Goal: Task Accomplishment & Management: Manage account settings

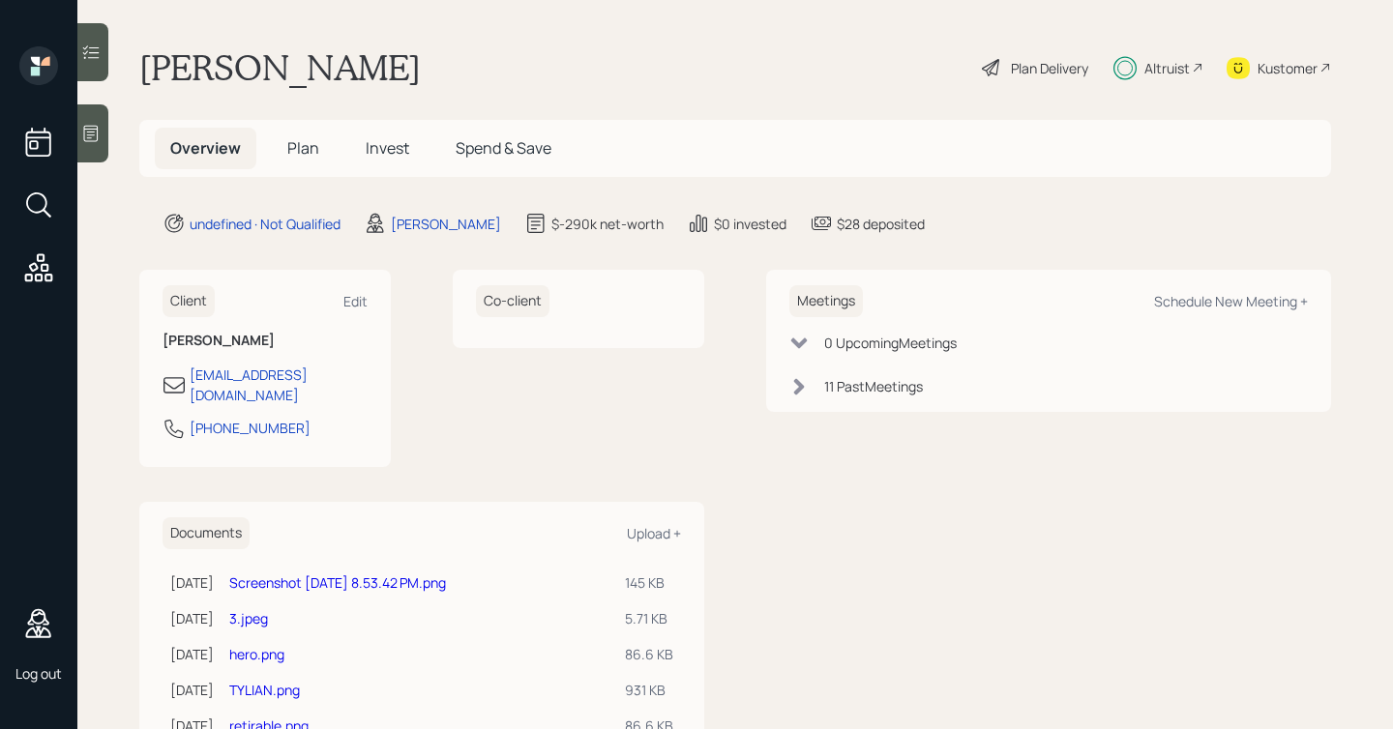
click at [94, 133] on icon at bounding box center [90, 133] width 19 height 19
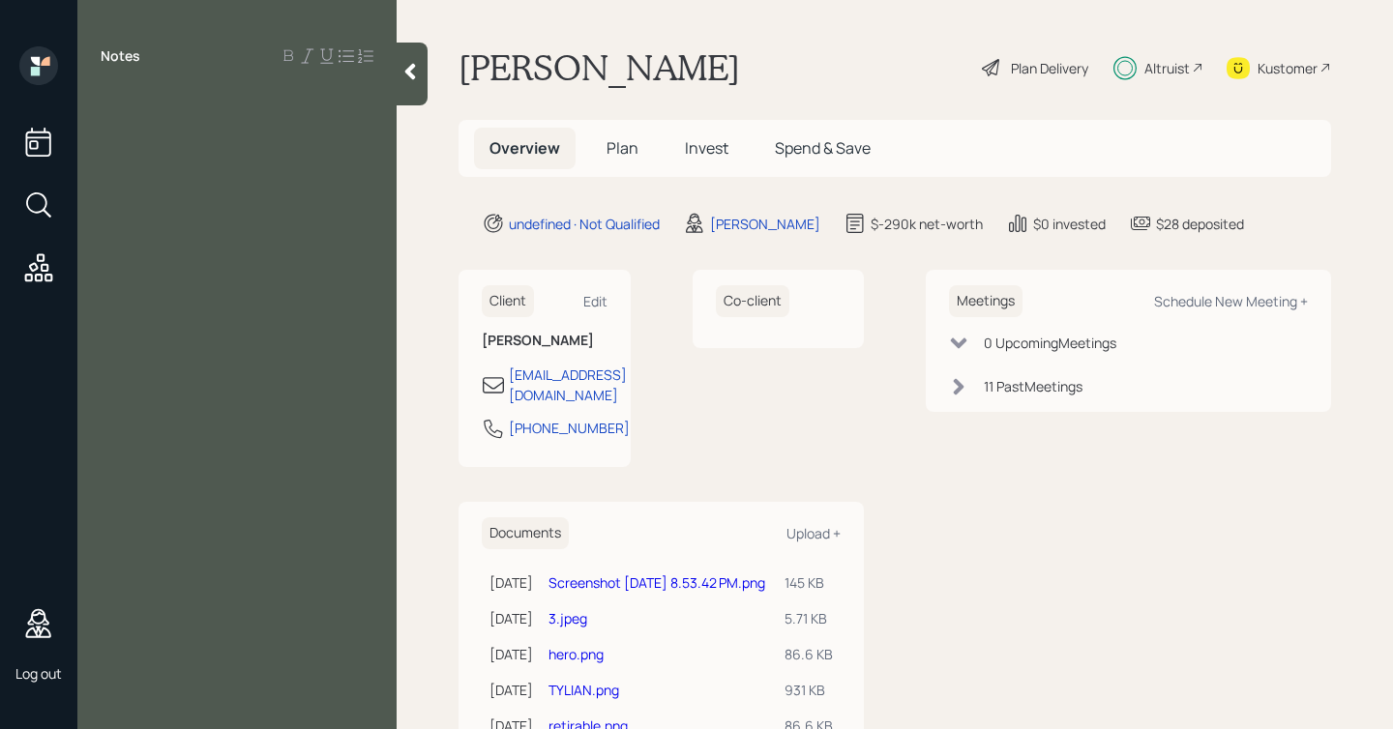
click at [407, 67] on icon at bounding box center [409, 71] width 19 height 19
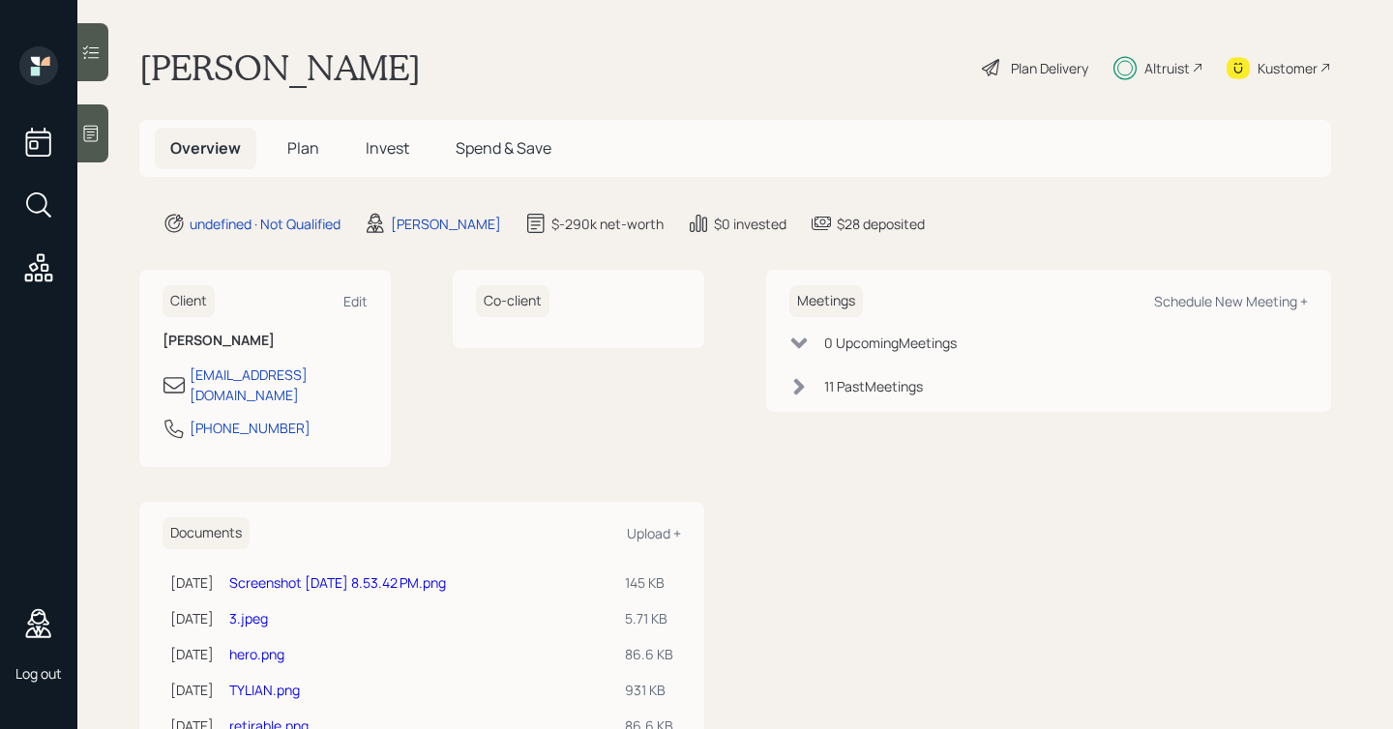
scroll to position [58, 0]
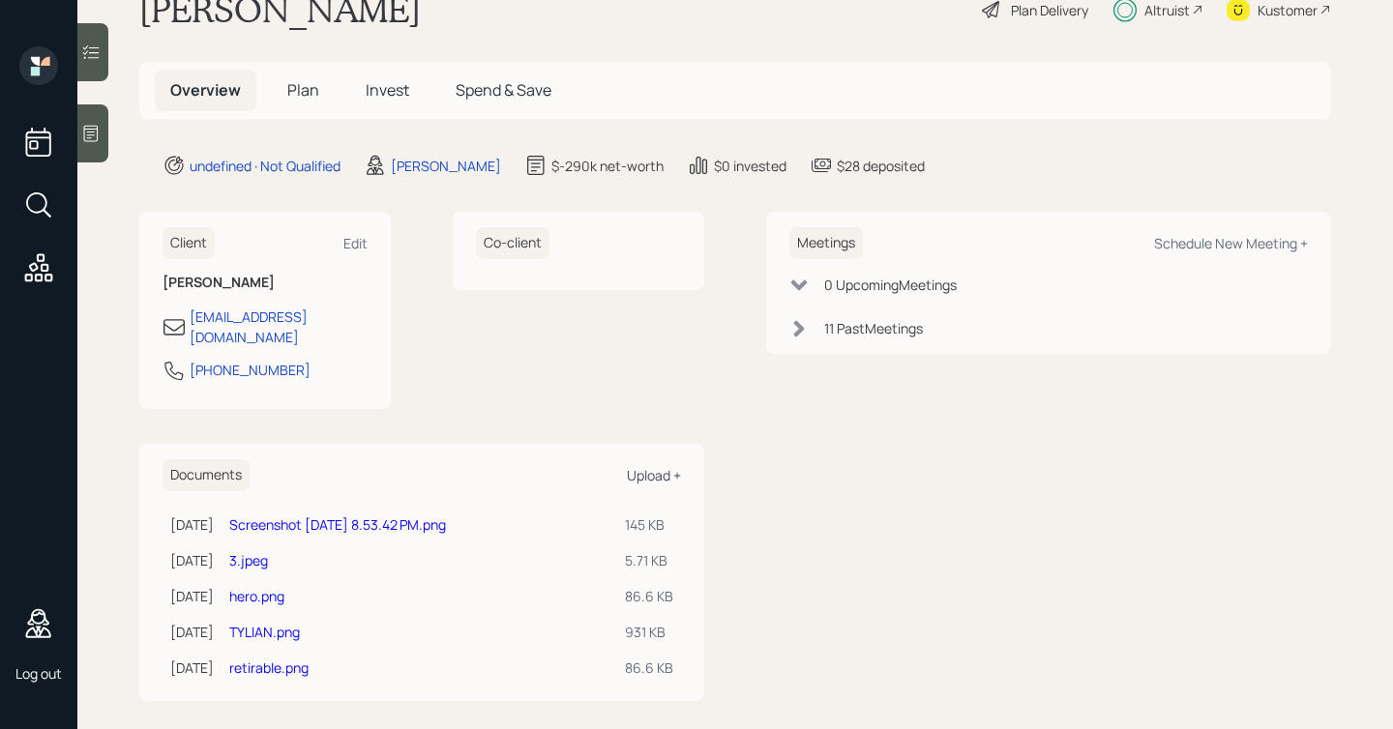
click at [655, 466] on div "Upload +" at bounding box center [654, 475] width 54 height 18
click at [1169, 248] on div "Schedule New Meeting +" at bounding box center [1231, 243] width 154 height 18
select select "0b795ae8-1863-4763-b3fc-5d179ee76cb1"
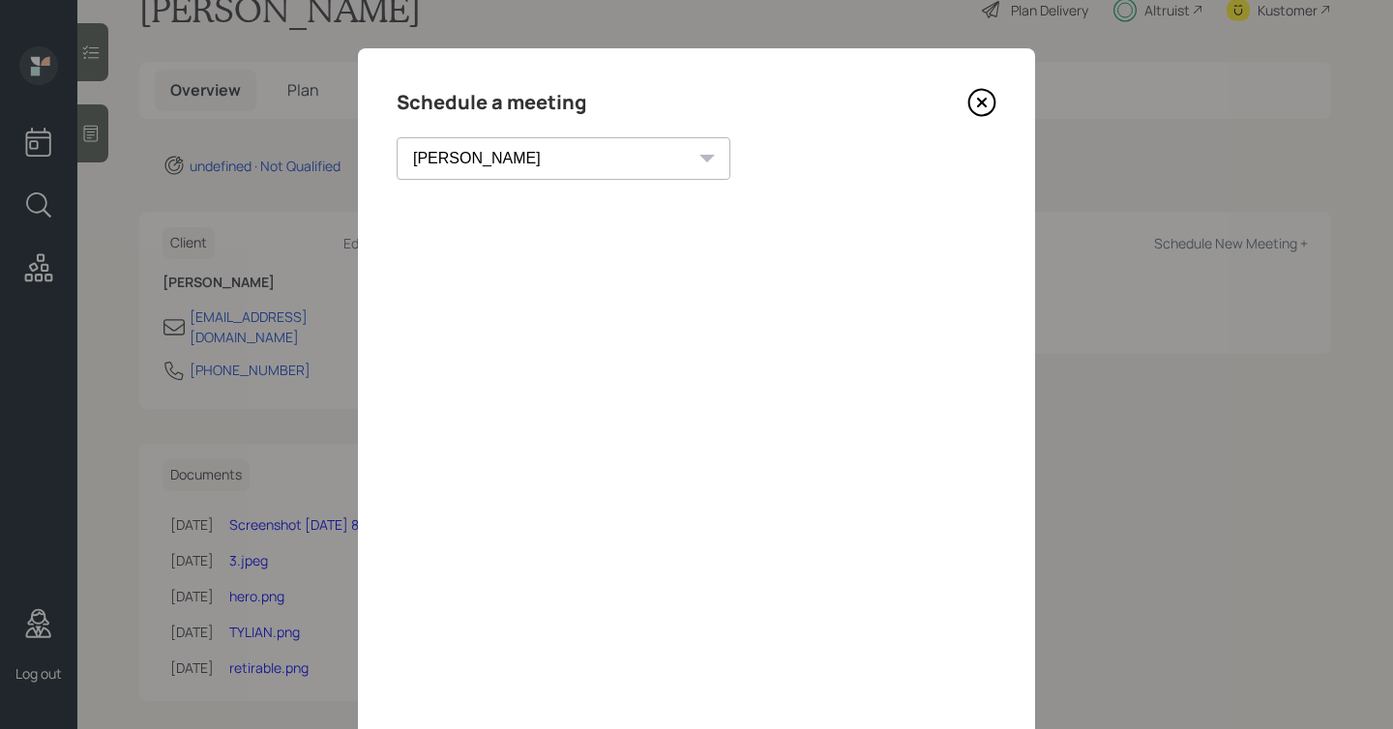
click at [985, 109] on icon at bounding box center [981, 102] width 29 height 29
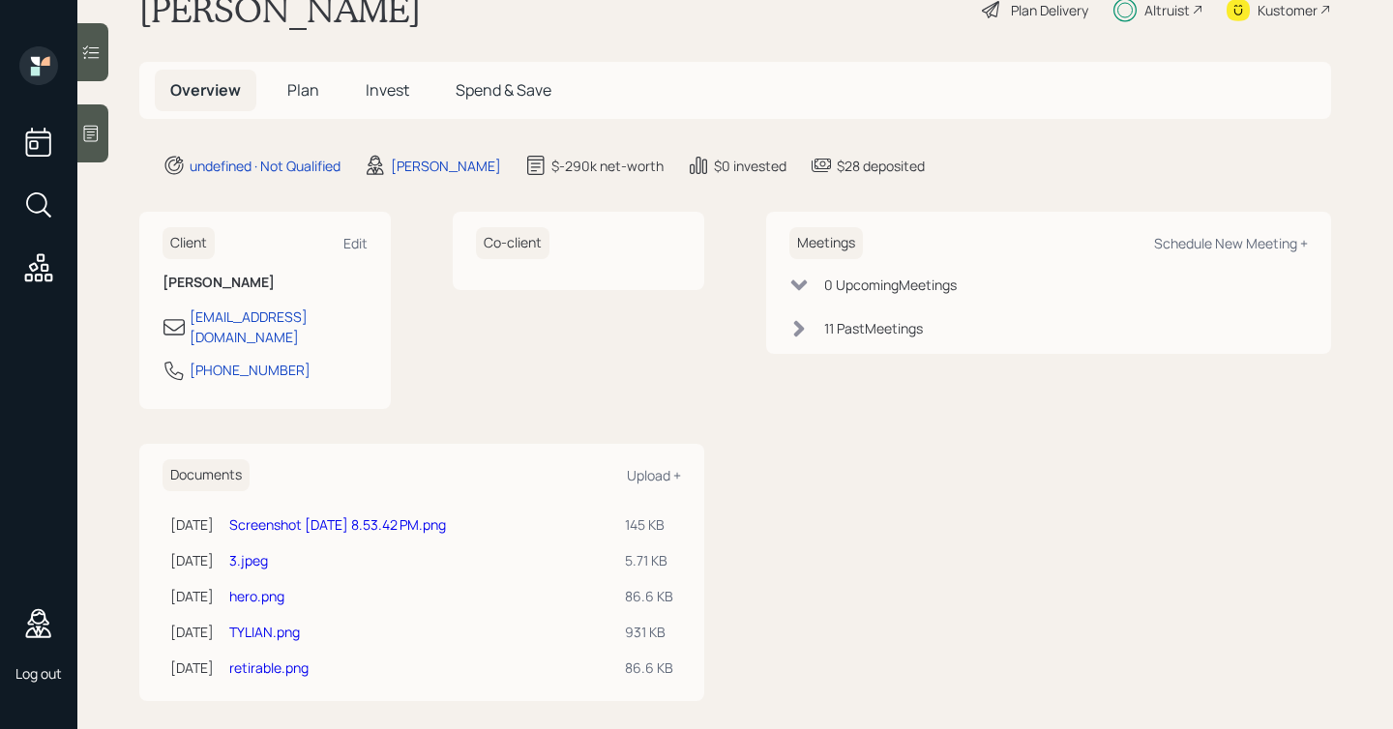
click at [789, 333] on icon at bounding box center [798, 328] width 19 height 19
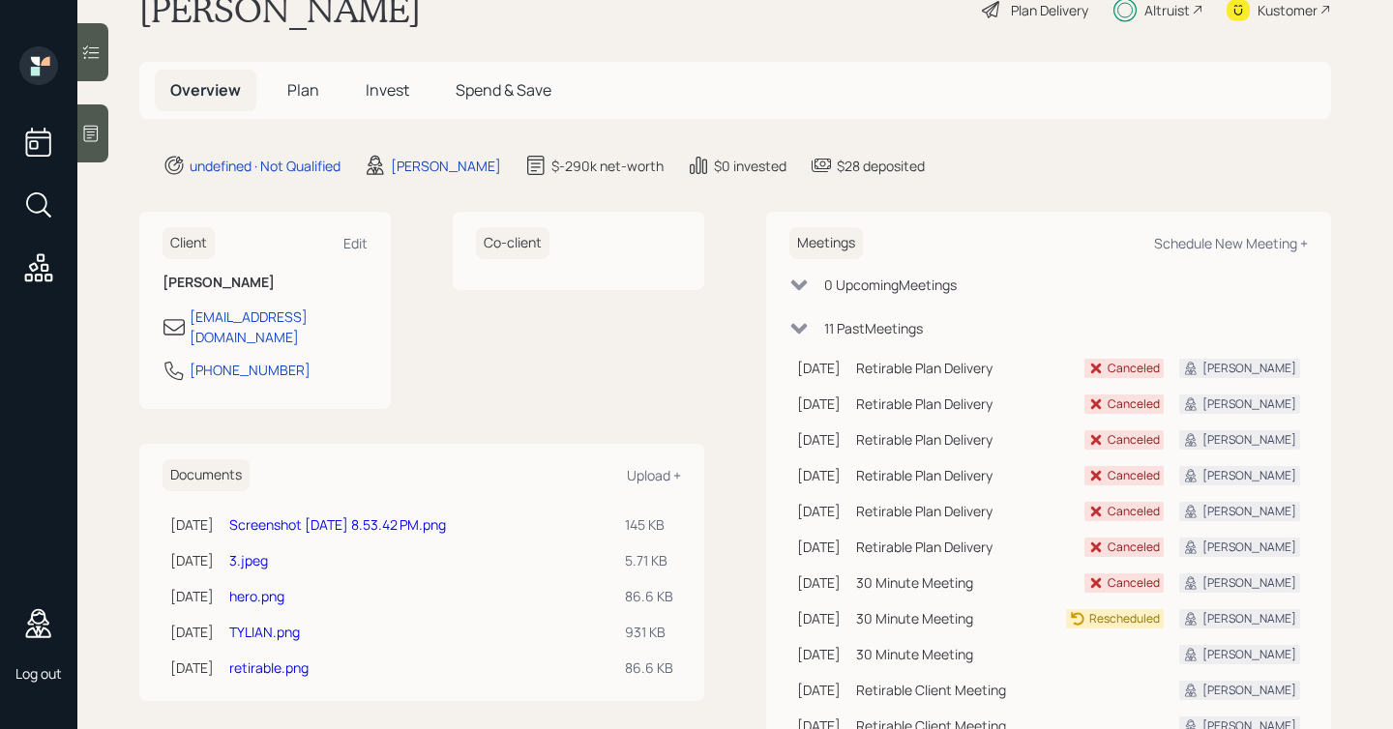
scroll to position [134, 0]
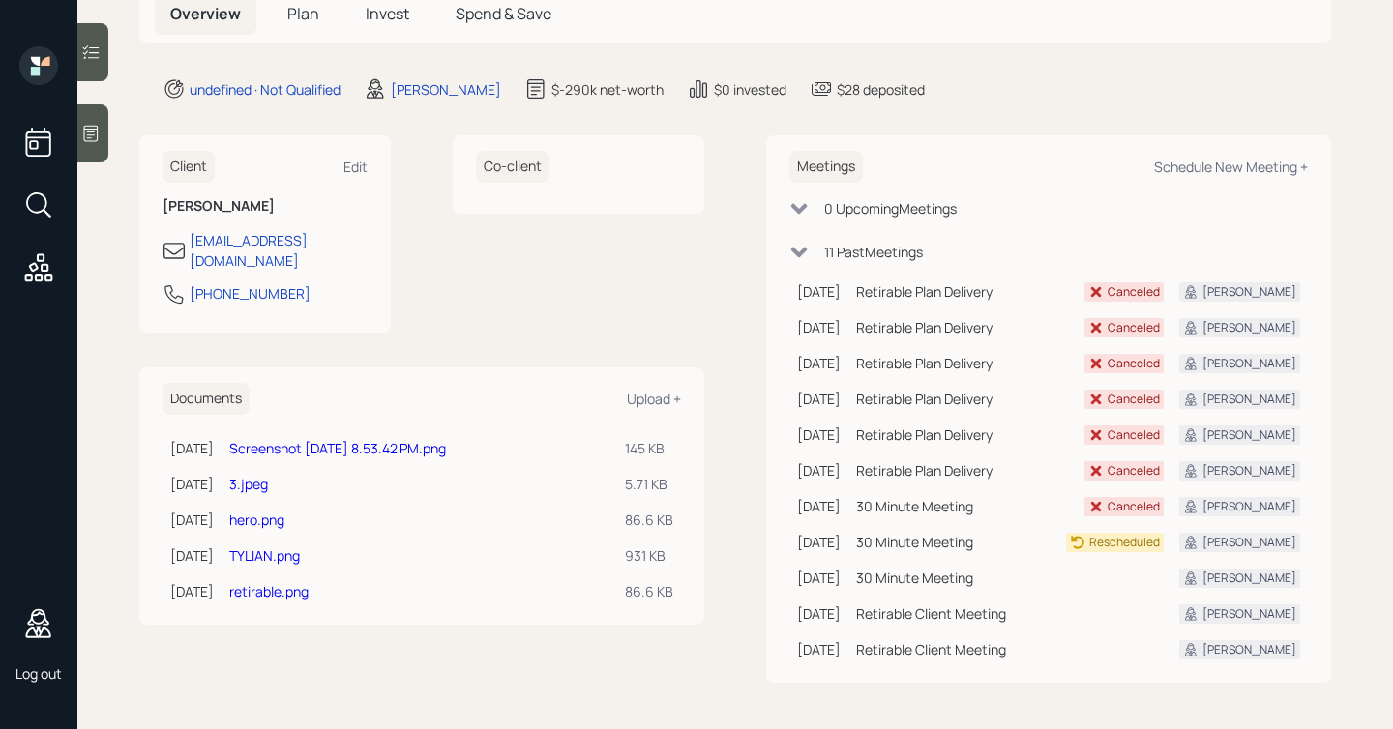
click at [807, 257] on icon at bounding box center [798, 252] width 19 height 19
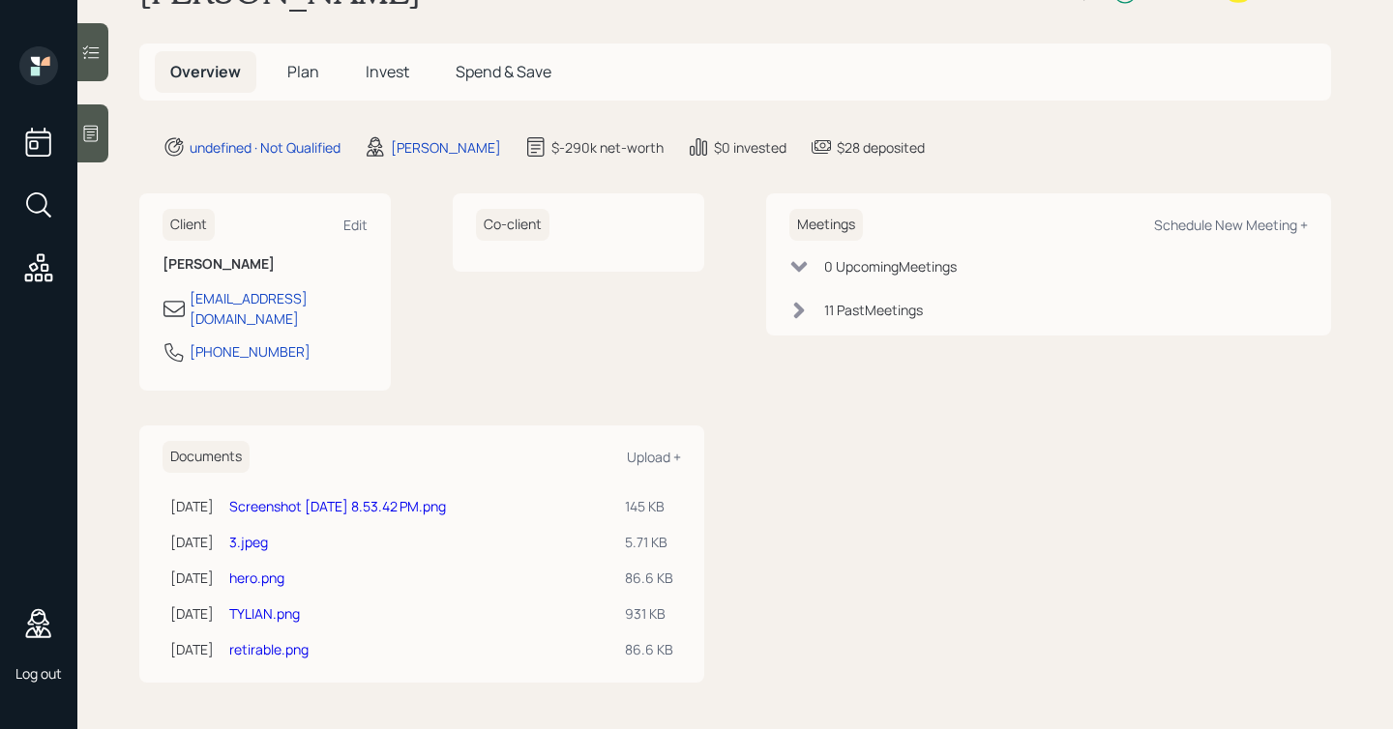
scroll to position [58, 0]
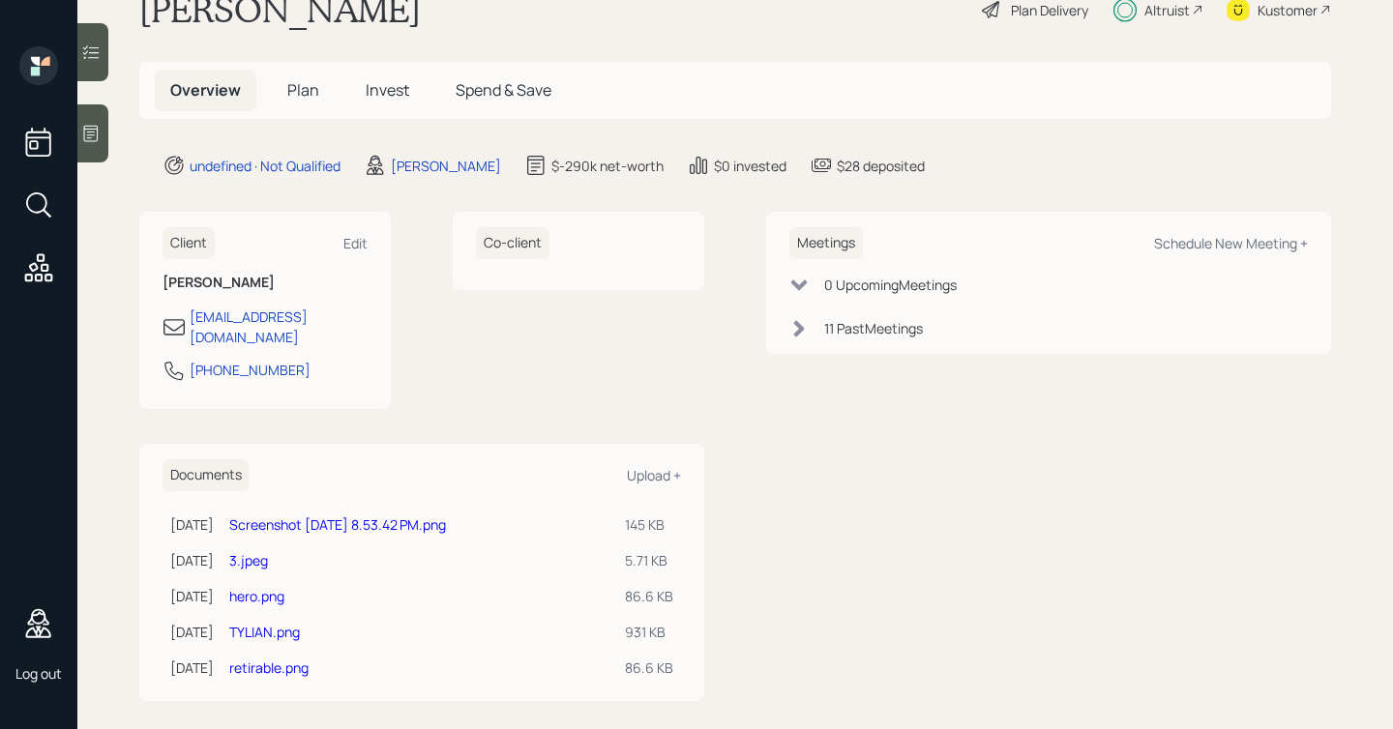
click at [300, 65] on div "Overview Plan Invest Spend & Save" at bounding box center [735, 90] width 1192 height 57
click at [300, 83] on span "Plan" at bounding box center [303, 89] width 32 height 21
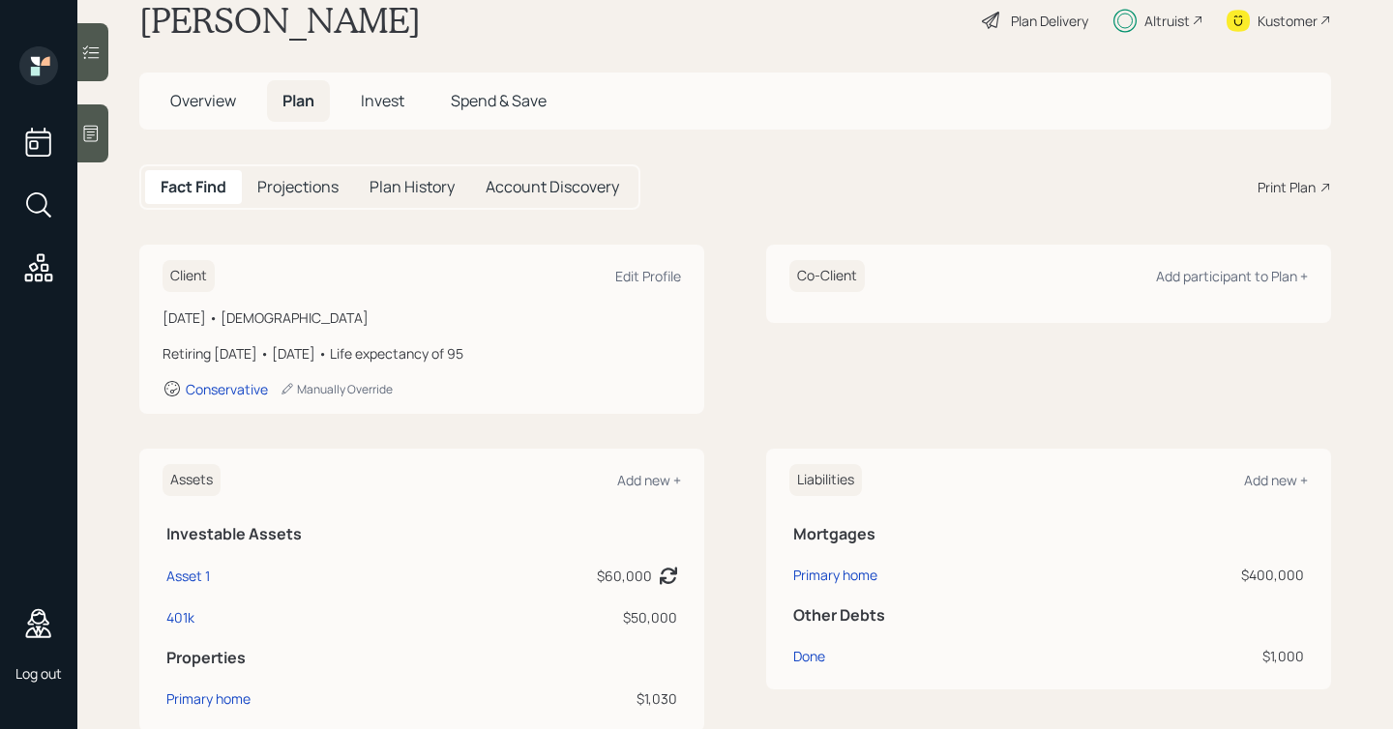
scroll to position [44, 0]
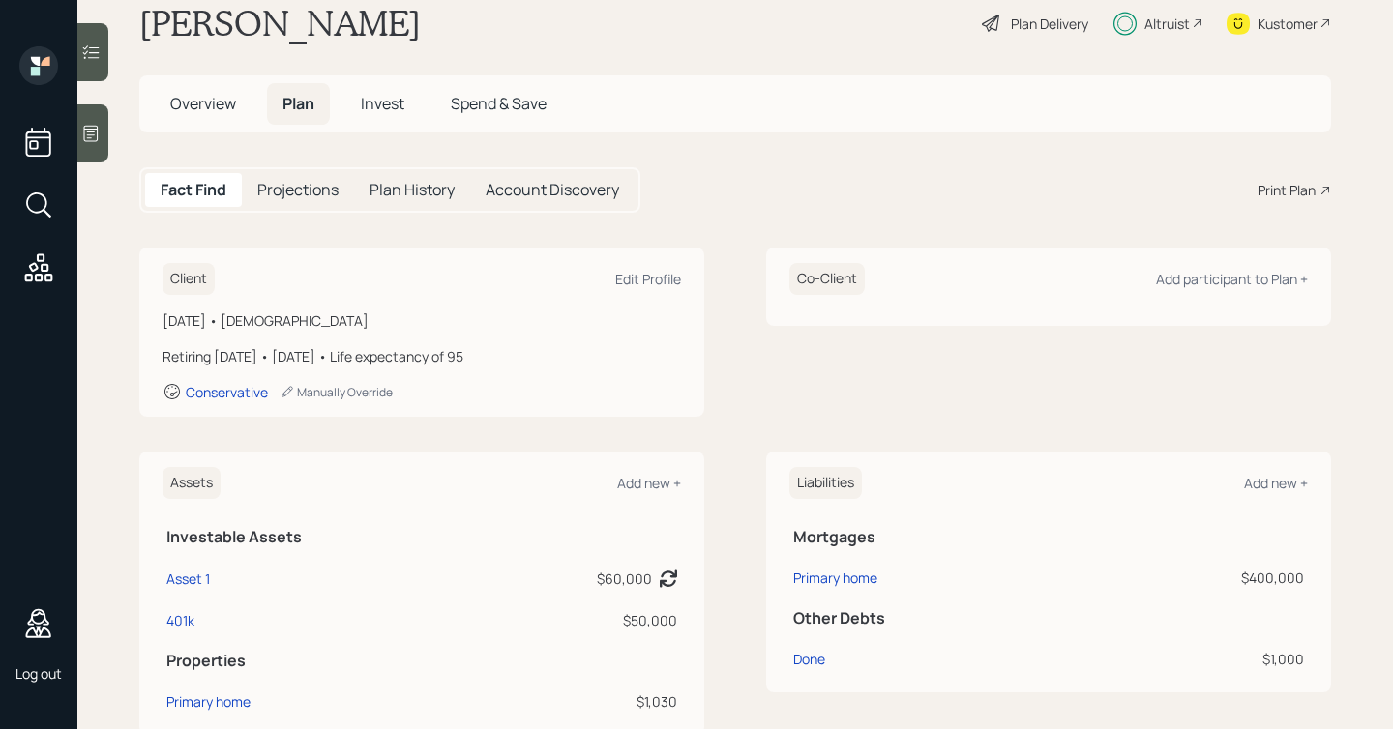
click at [310, 183] on h5 "Projections" at bounding box center [297, 190] width 81 height 18
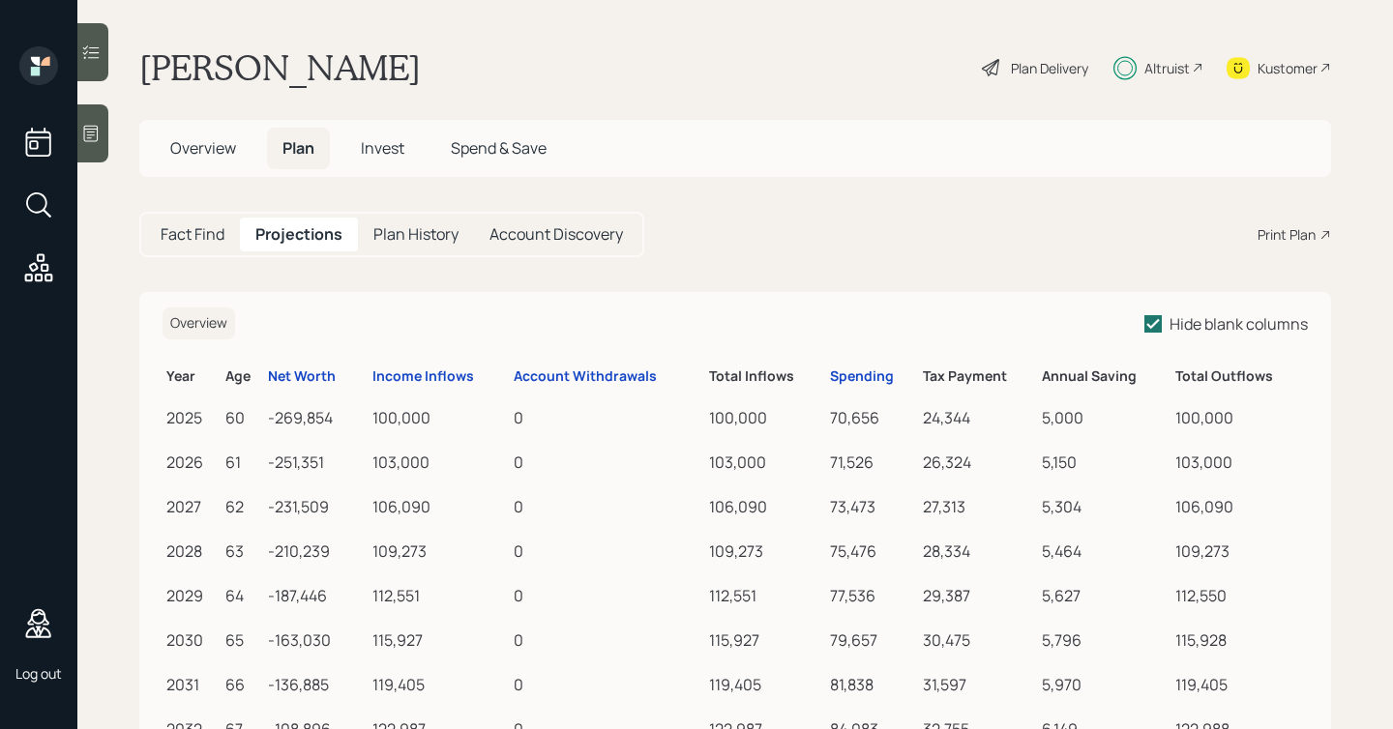
click at [411, 236] on h5 "Plan History" at bounding box center [415, 234] width 85 height 18
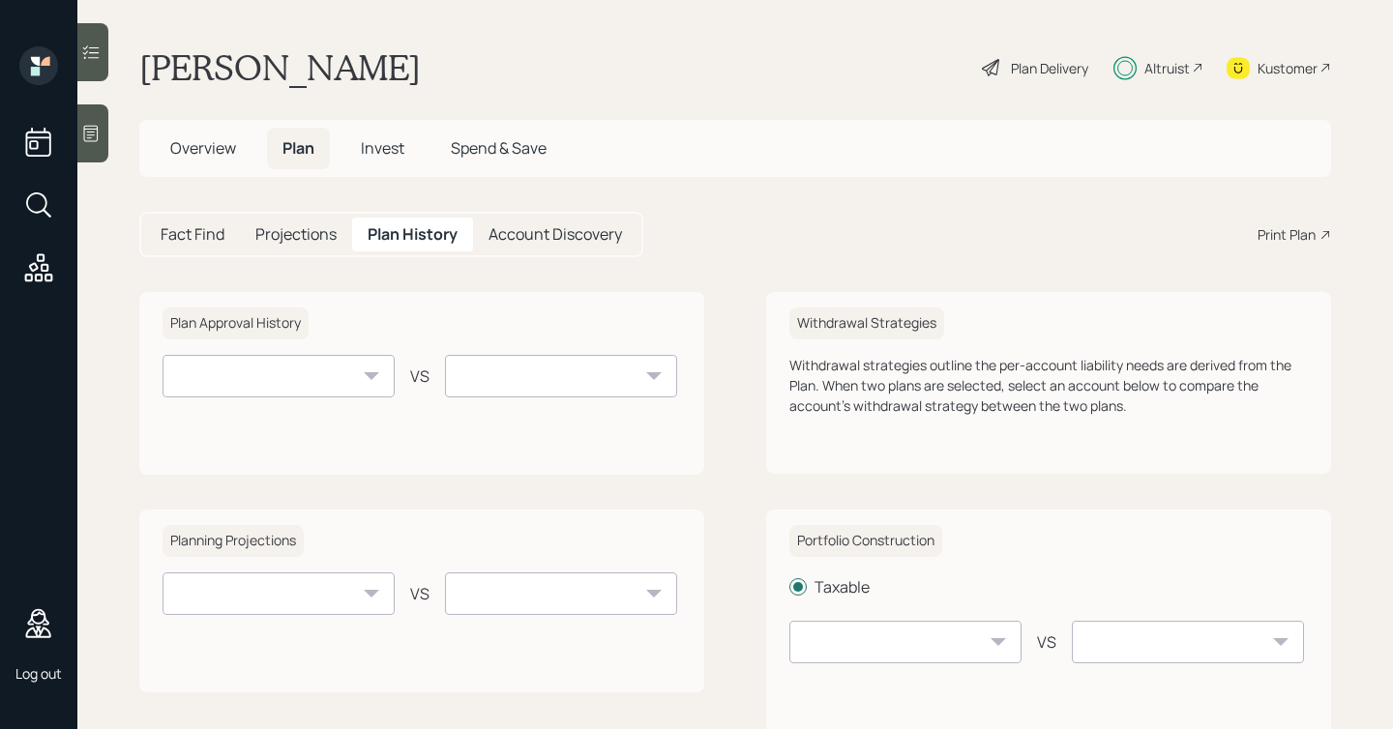
click at [392, 151] on span "Invest" at bounding box center [383, 147] width 44 height 21
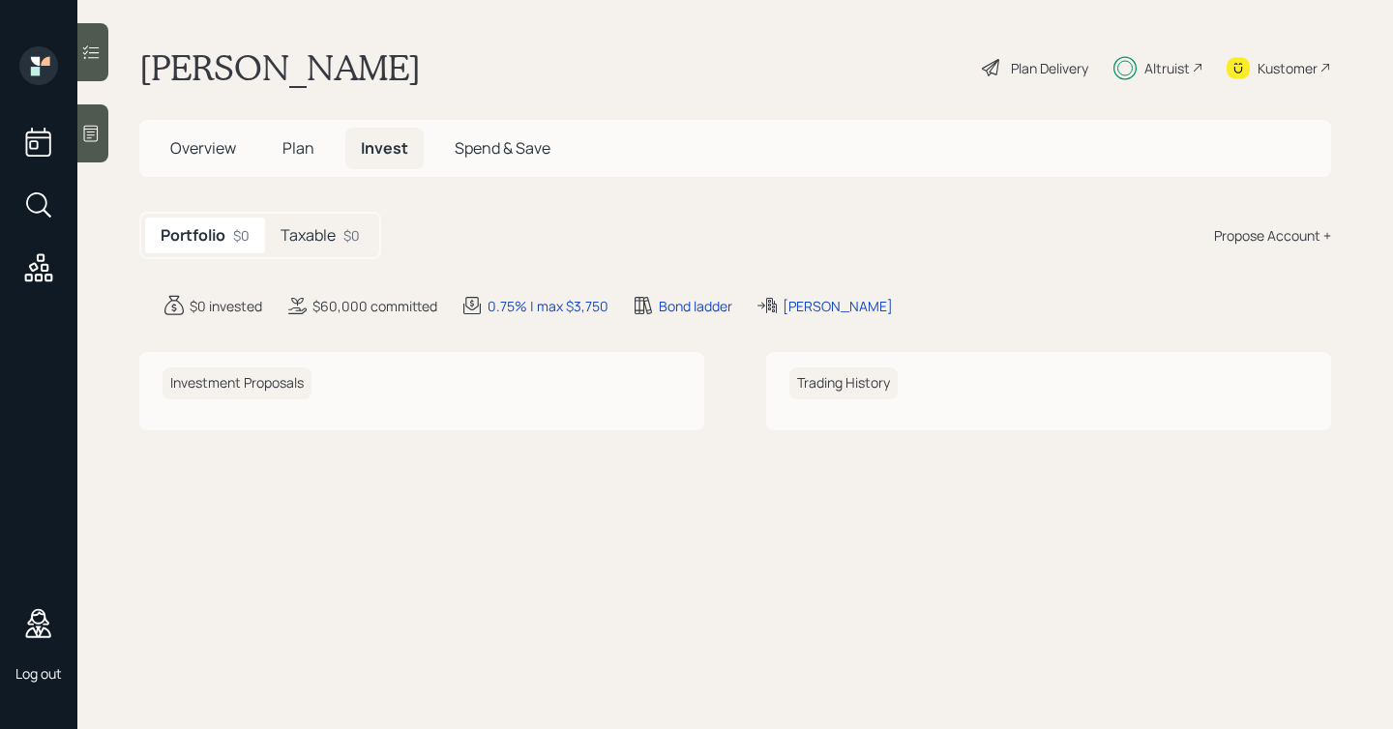
click at [323, 238] on h5 "Taxable" at bounding box center [307, 235] width 55 height 18
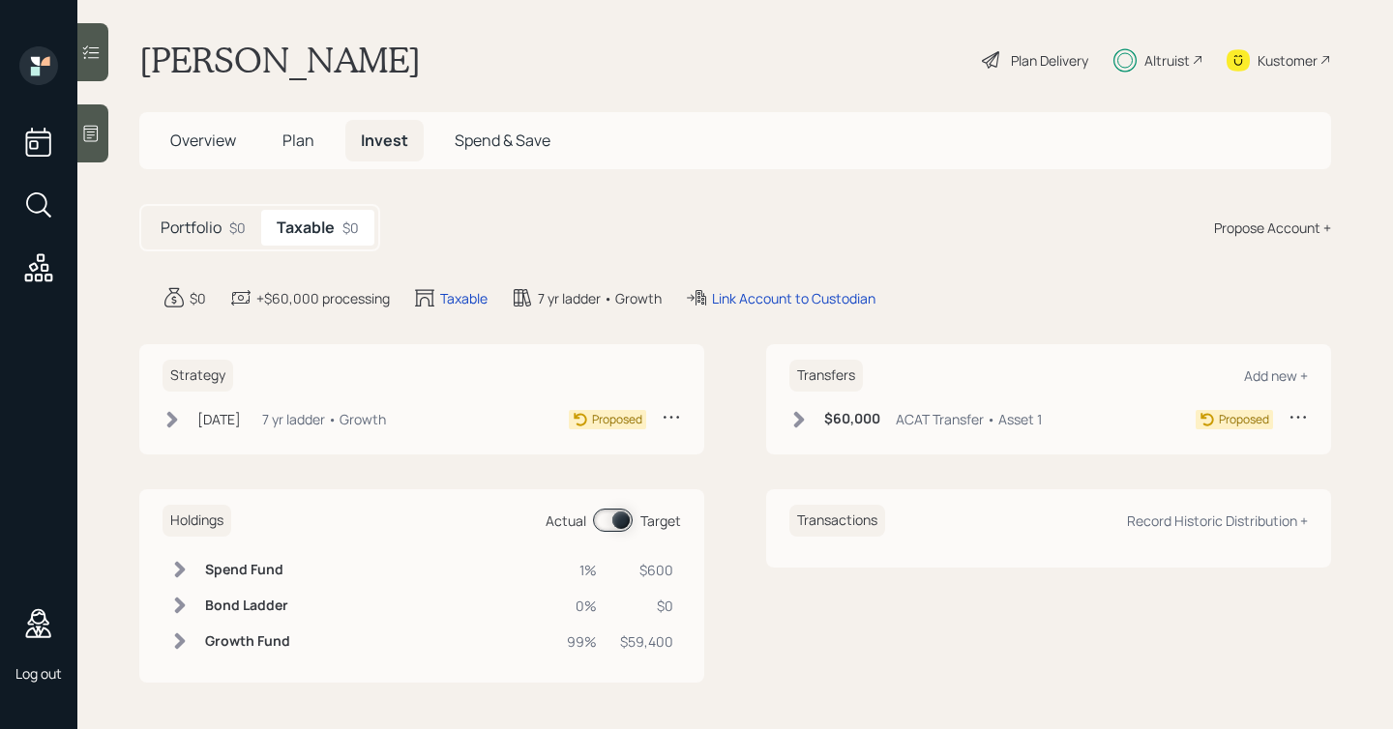
scroll to position [7, 0]
click at [171, 421] on icon at bounding box center [171, 420] width 19 height 19
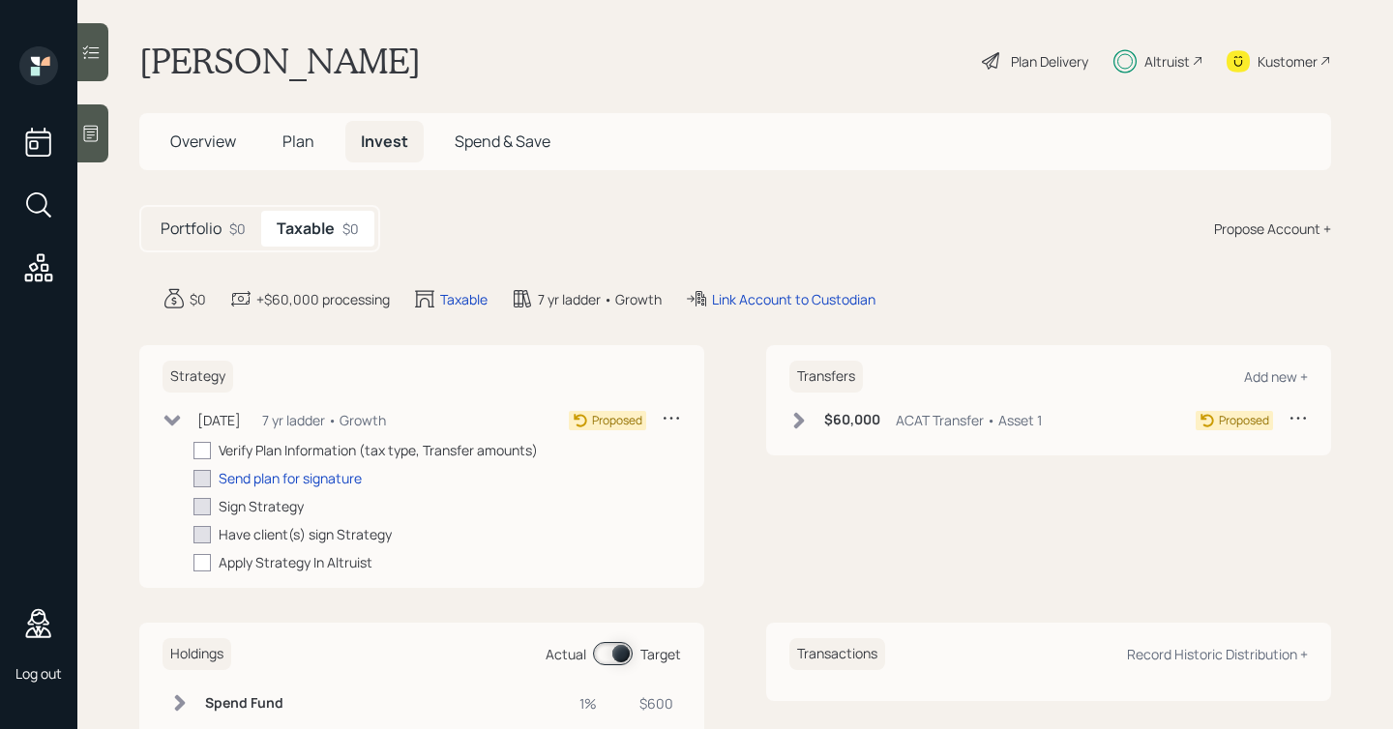
click at [167, 418] on icon at bounding box center [172, 420] width 16 height 11
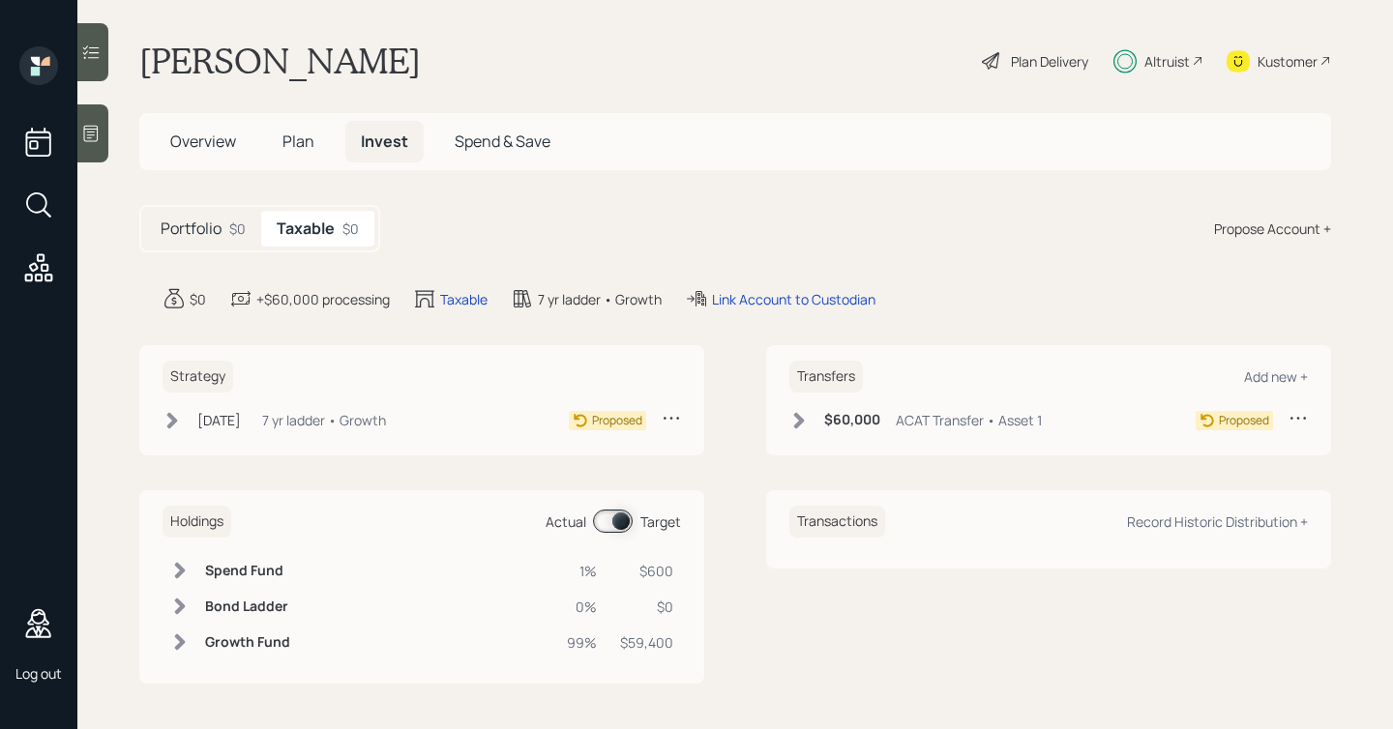
click at [186, 418] on div "Jun 26, 2025 Thursday, June 26, 2025 1:23 PM GMT+3 7 yr ladder • Growth" at bounding box center [273, 420] width 223 height 24
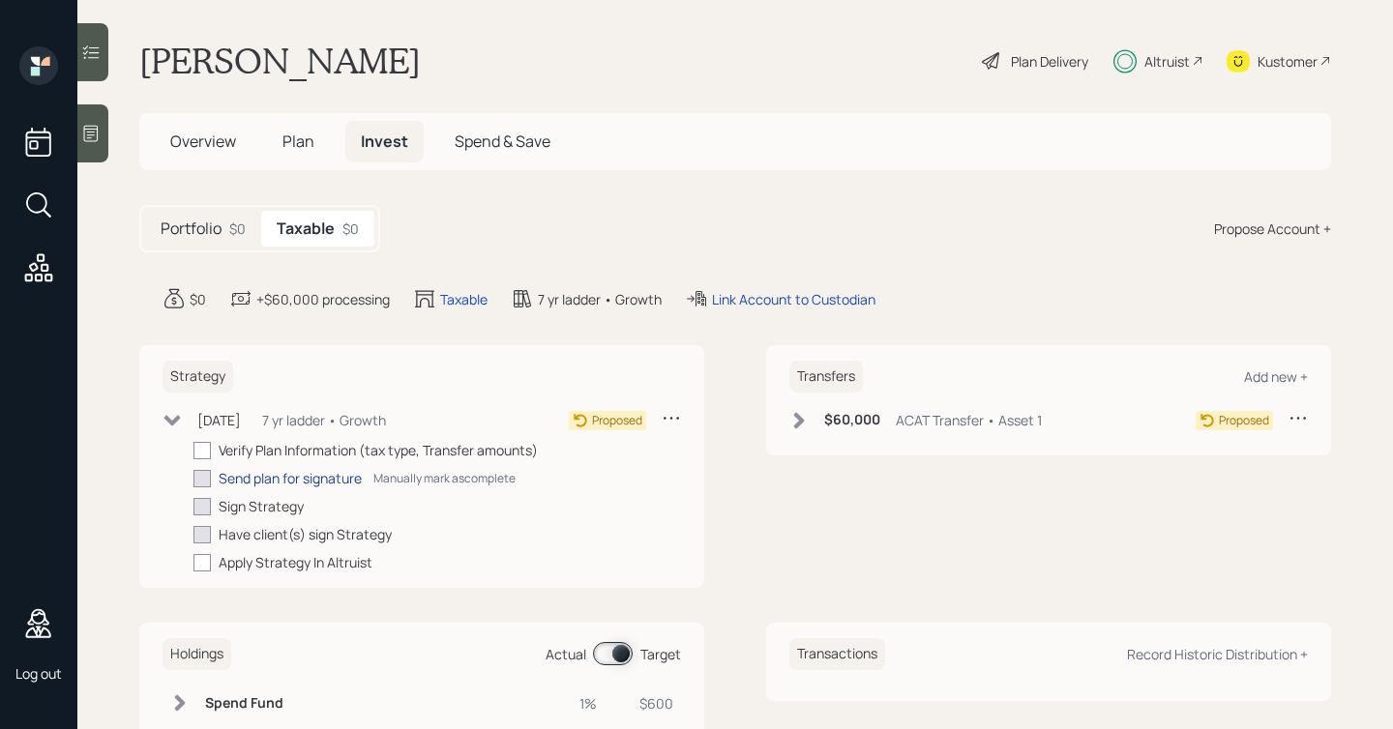
click at [276, 477] on div "Send plan for signature" at bounding box center [290, 478] width 143 height 20
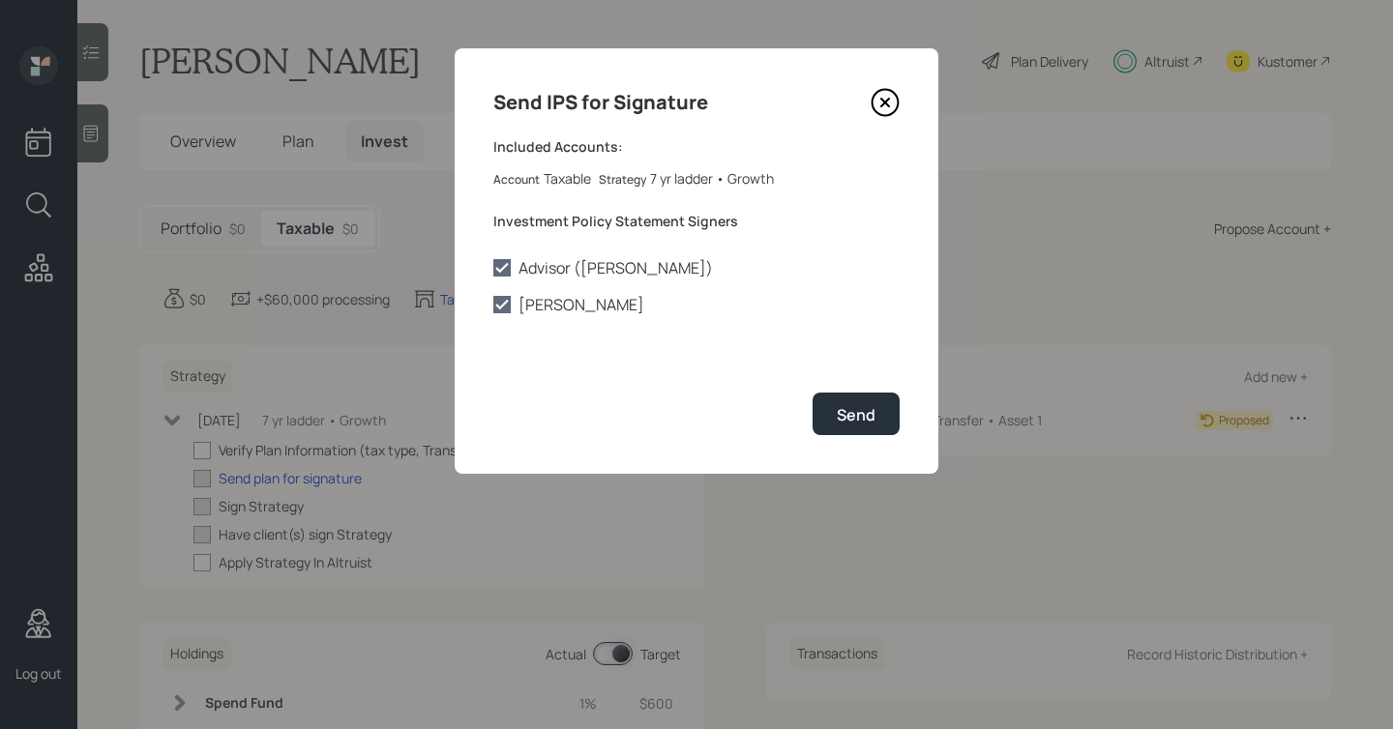
click at [892, 103] on icon at bounding box center [885, 102] width 29 height 29
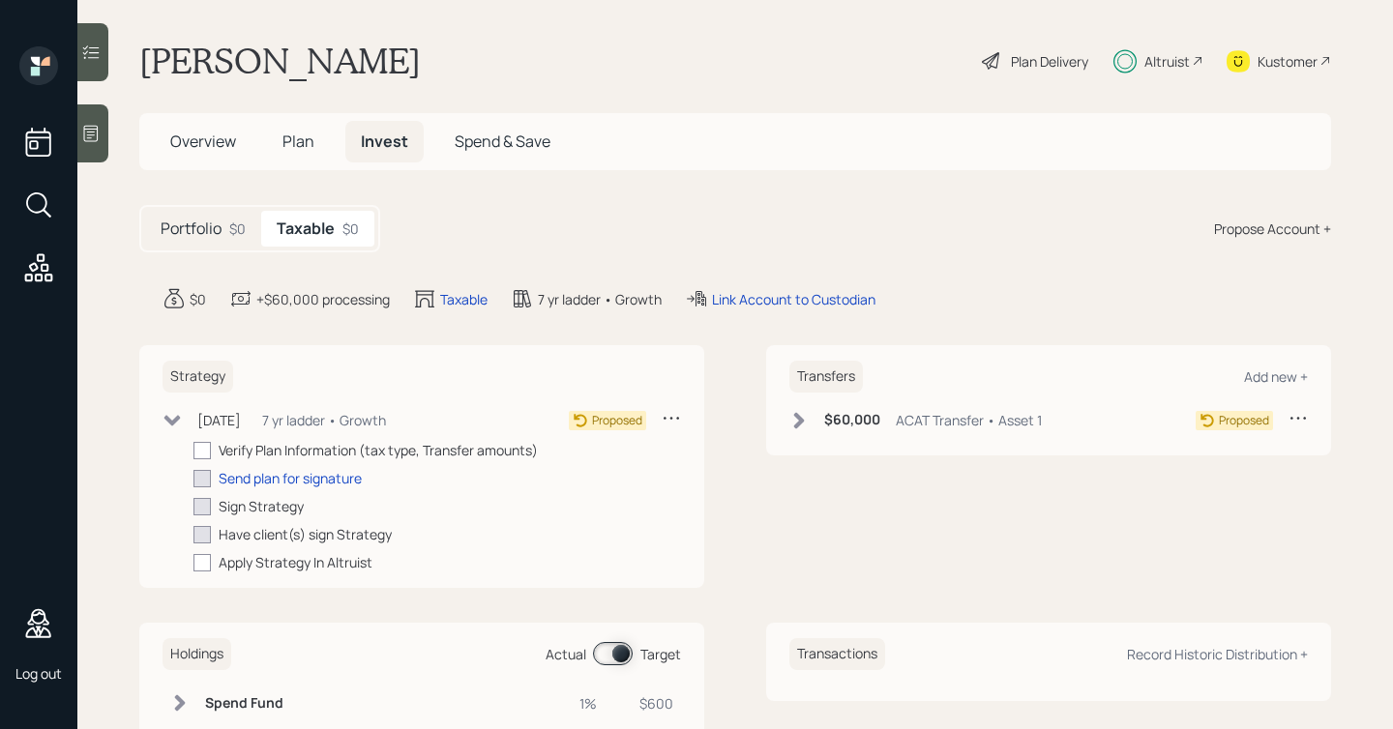
click at [797, 414] on icon at bounding box center [799, 420] width 11 height 16
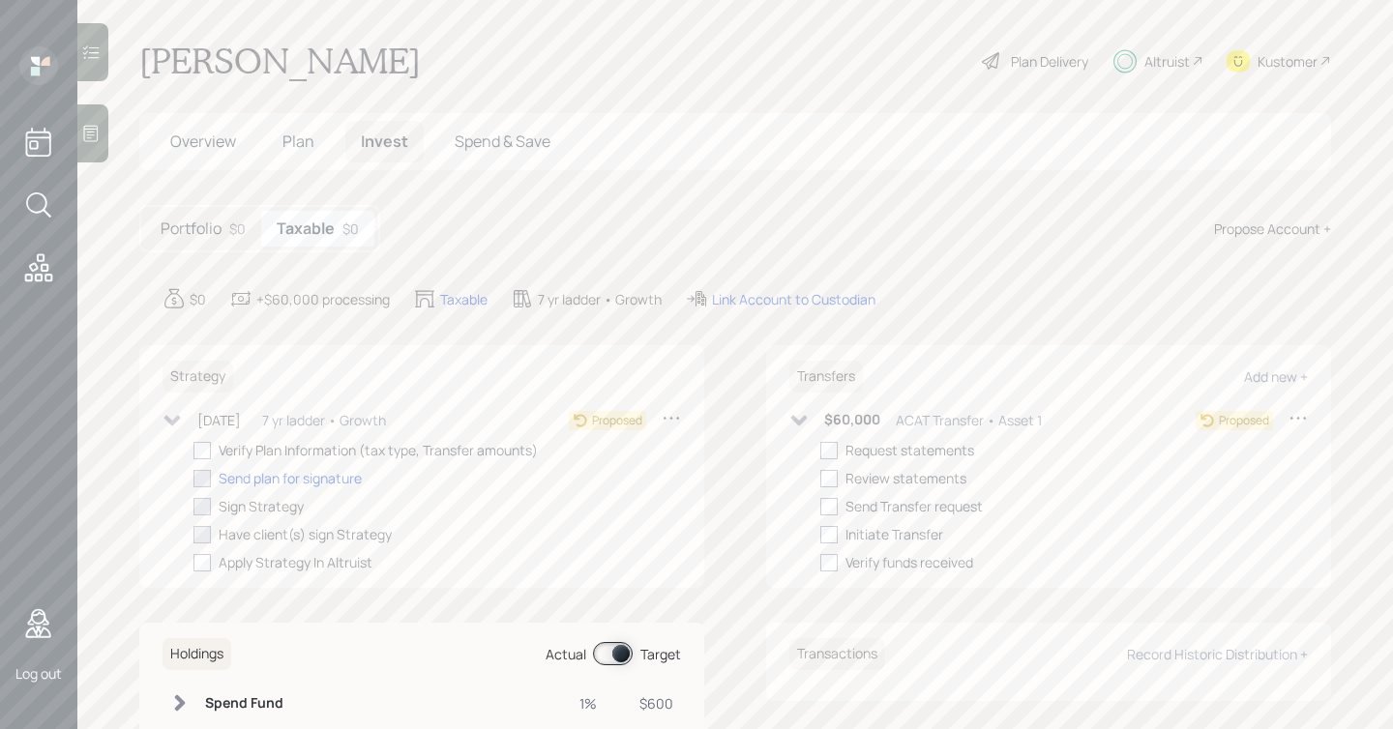
click at [802, 423] on icon at bounding box center [798, 420] width 19 height 19
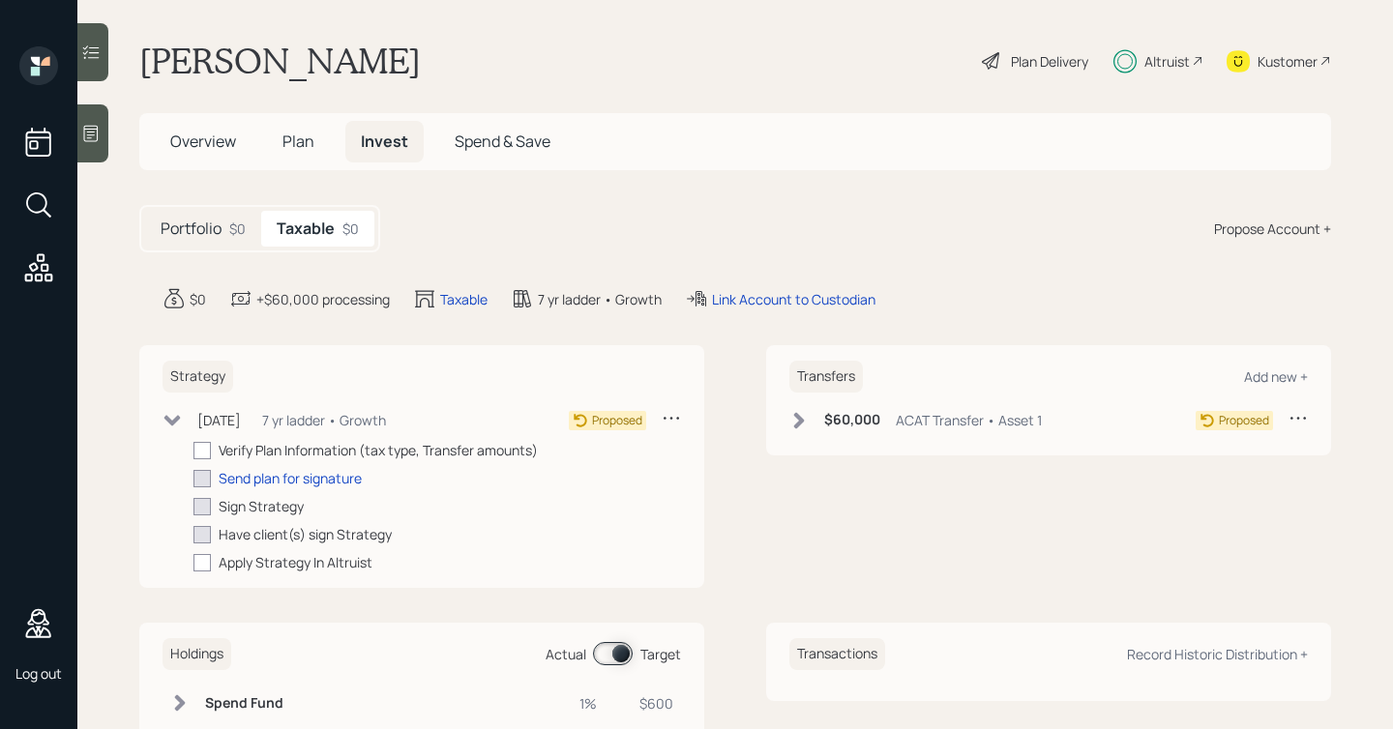
click at [802, 425] on icon at bounding box center [798, 420] width 19 height 19
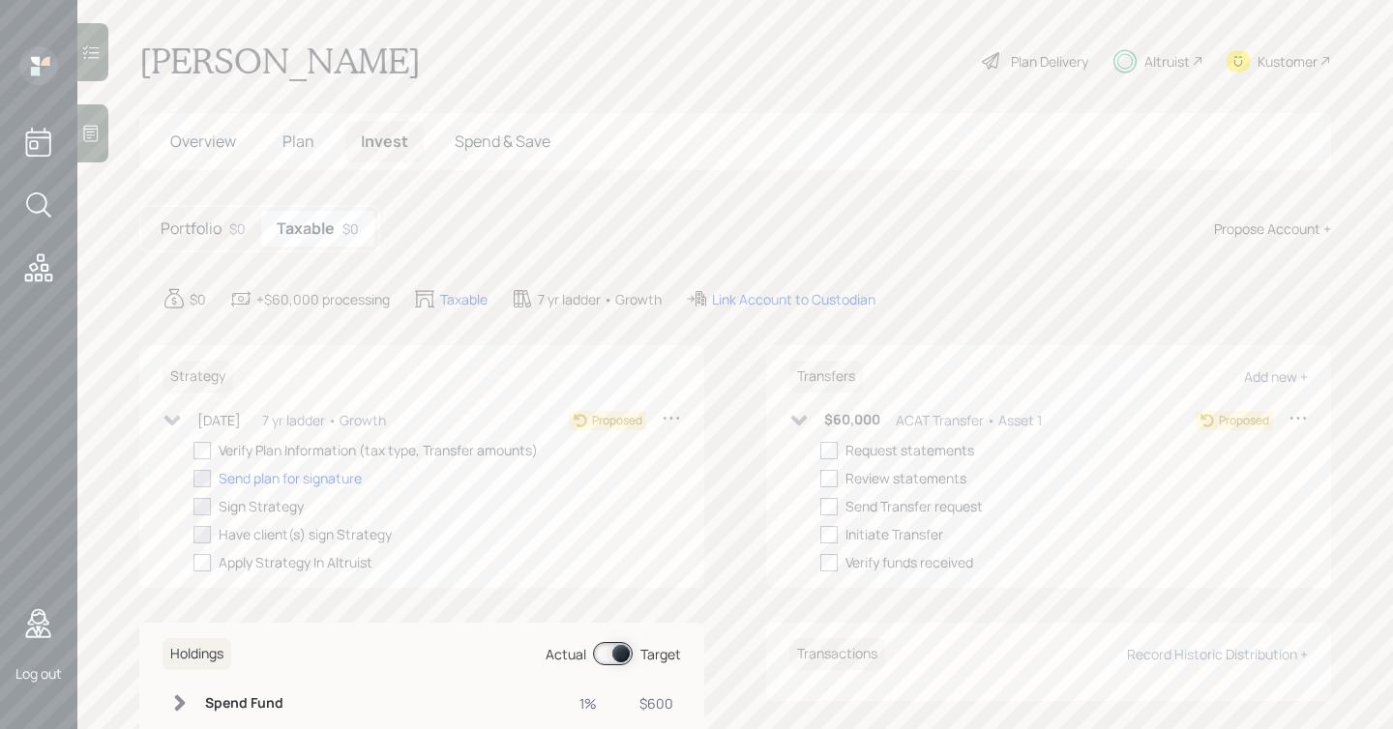
click at [806, 414] on icon at bounding box center [798, 420] width 19 height 19
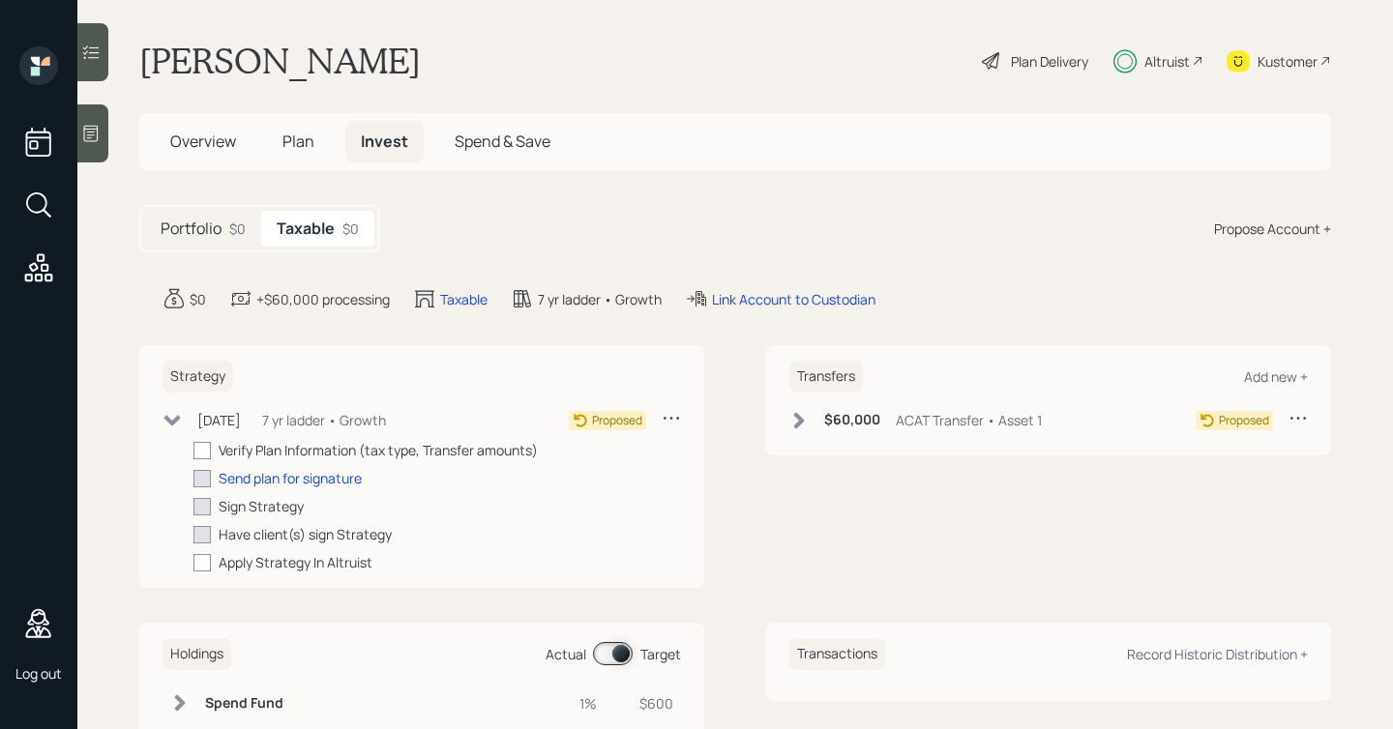
click at [908, 261] on main "Eitan Bar-david Plan Delivery Altruist Kustomer Overview Plan Invest Spend & Sa…" at bounding box center [734, 364] width 1315 height 729
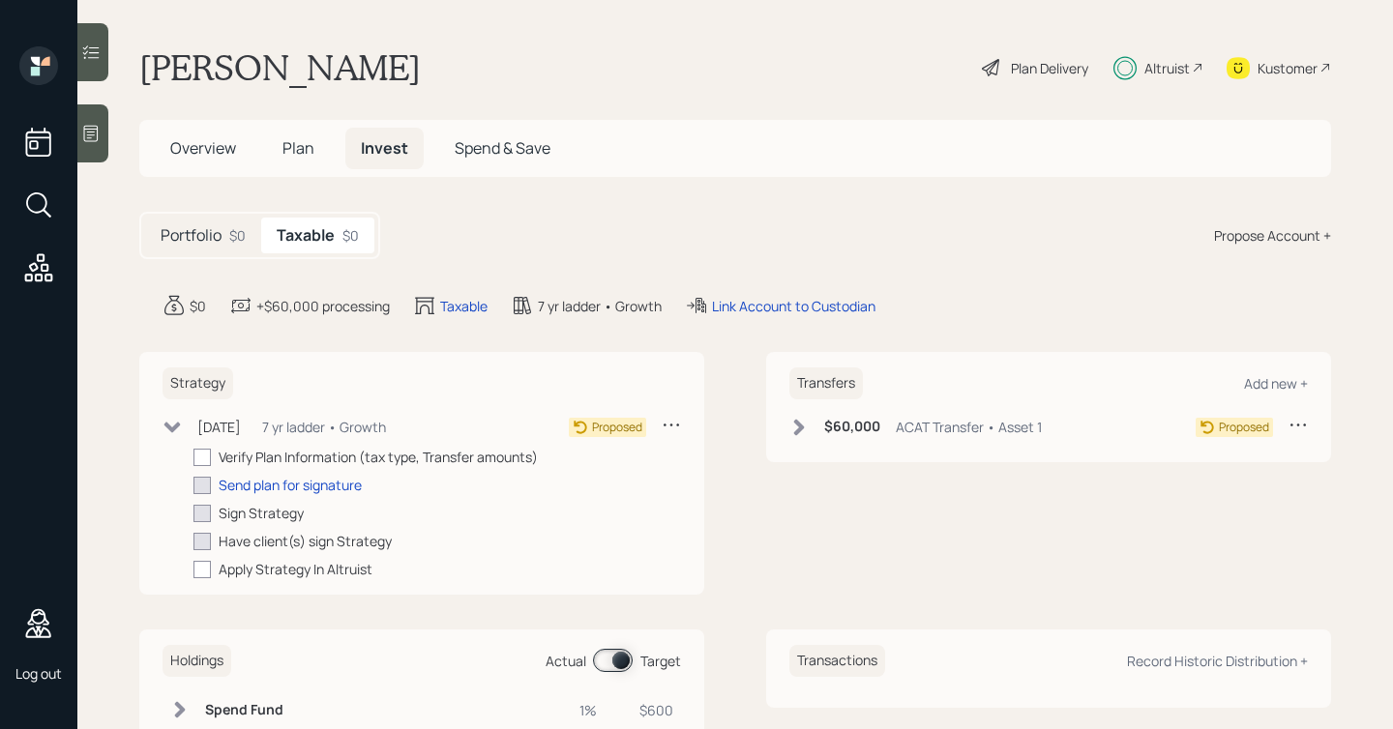
click at [1047, 68] on div "Plan Delivery" at bounding box center [1049, 68] width 77 height 20
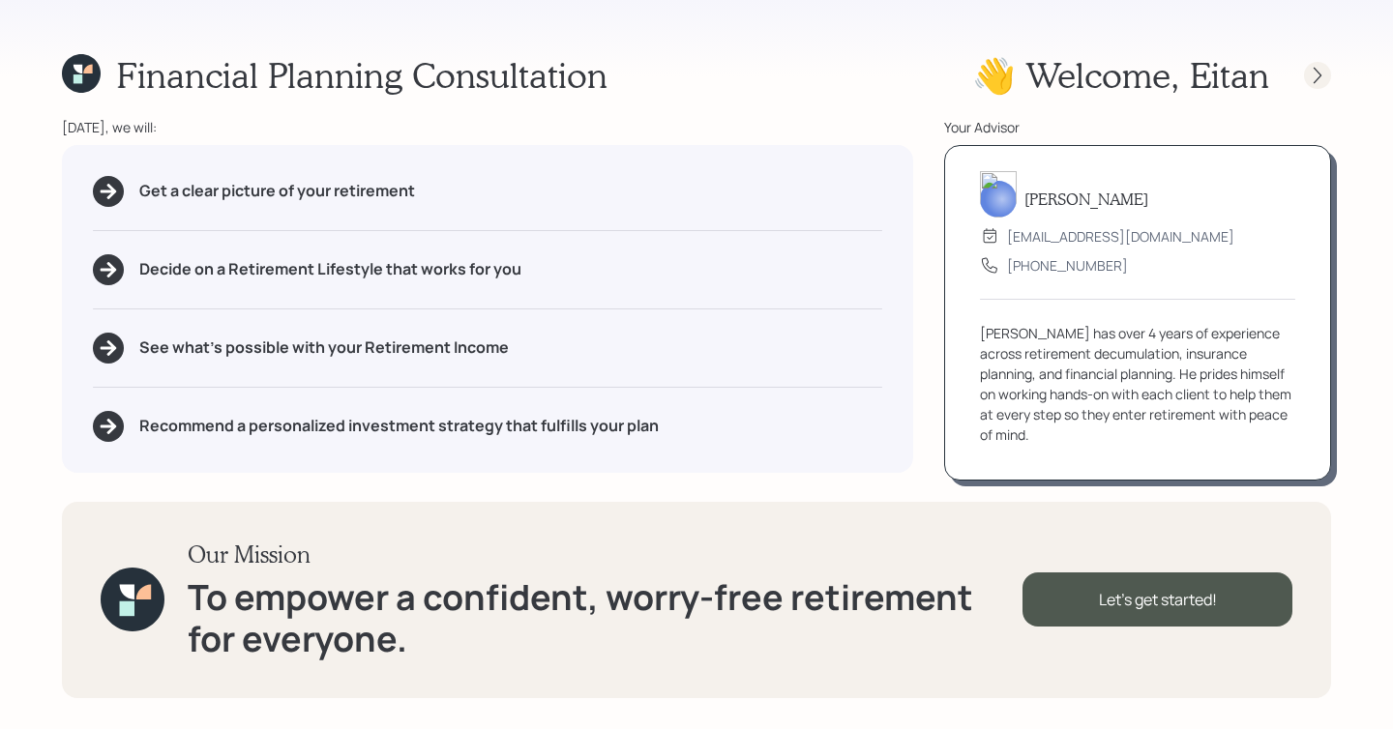
click at [1313, 73] on icon at bounding box center [1317, 75] width 19 height 19
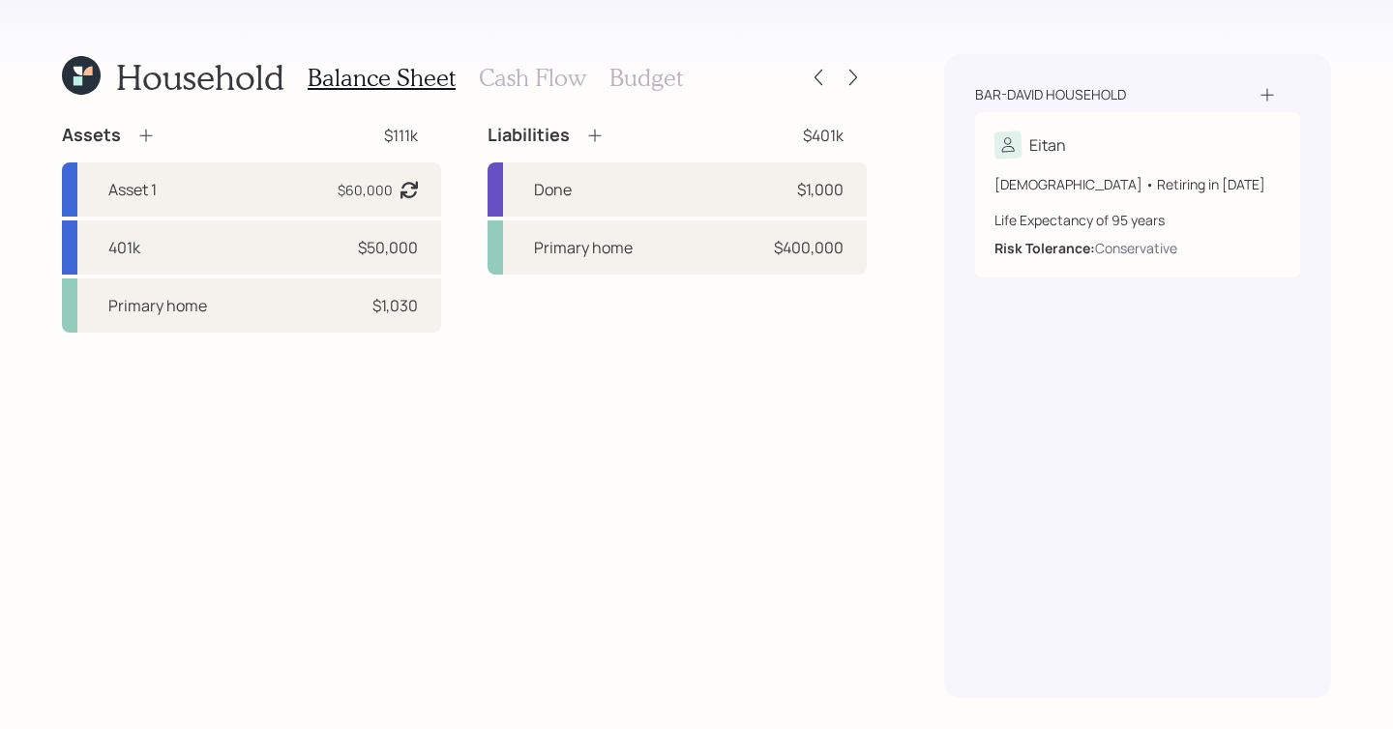
click at [536, 84] on h3 "Cash Flow" at bounding box center [532, 78] width 107 height 28
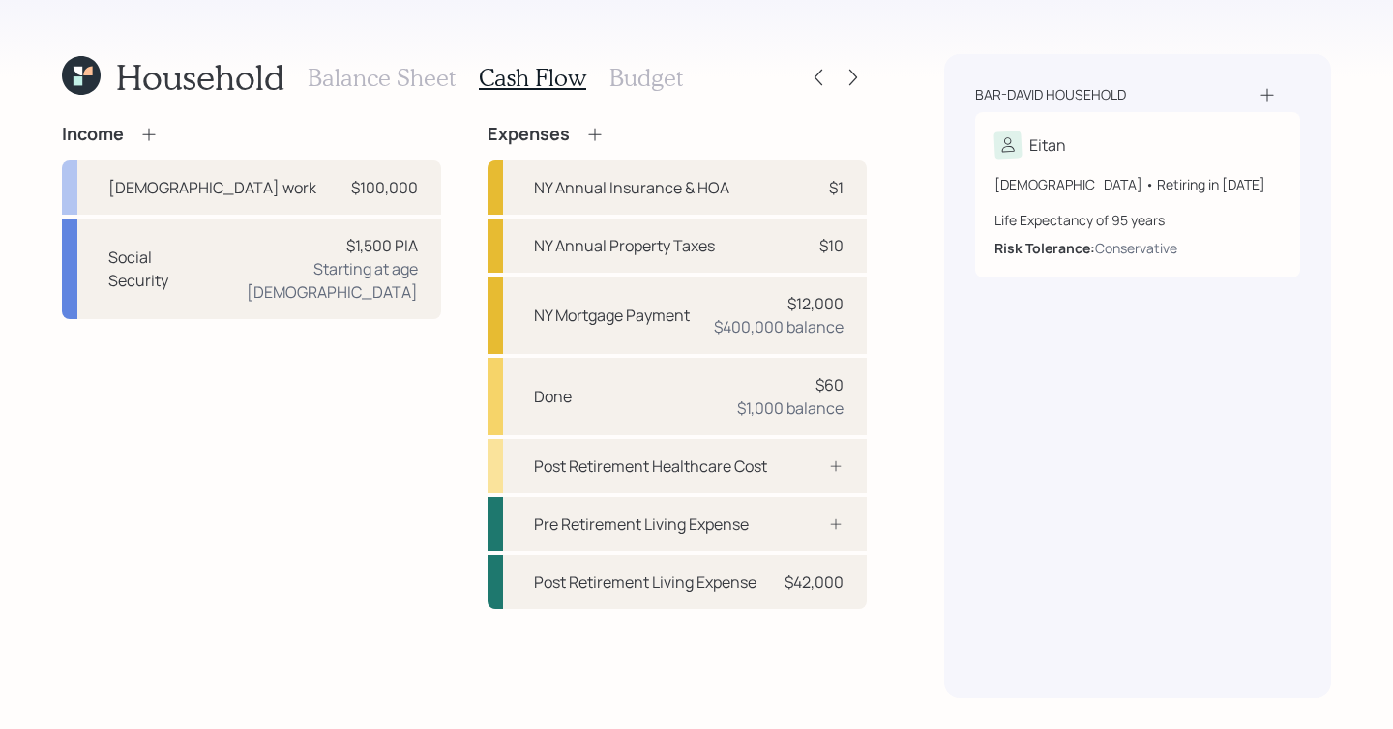
click at [625, 85] on h3 "Budget" at bounding box center [646, 78] width 74 height 28
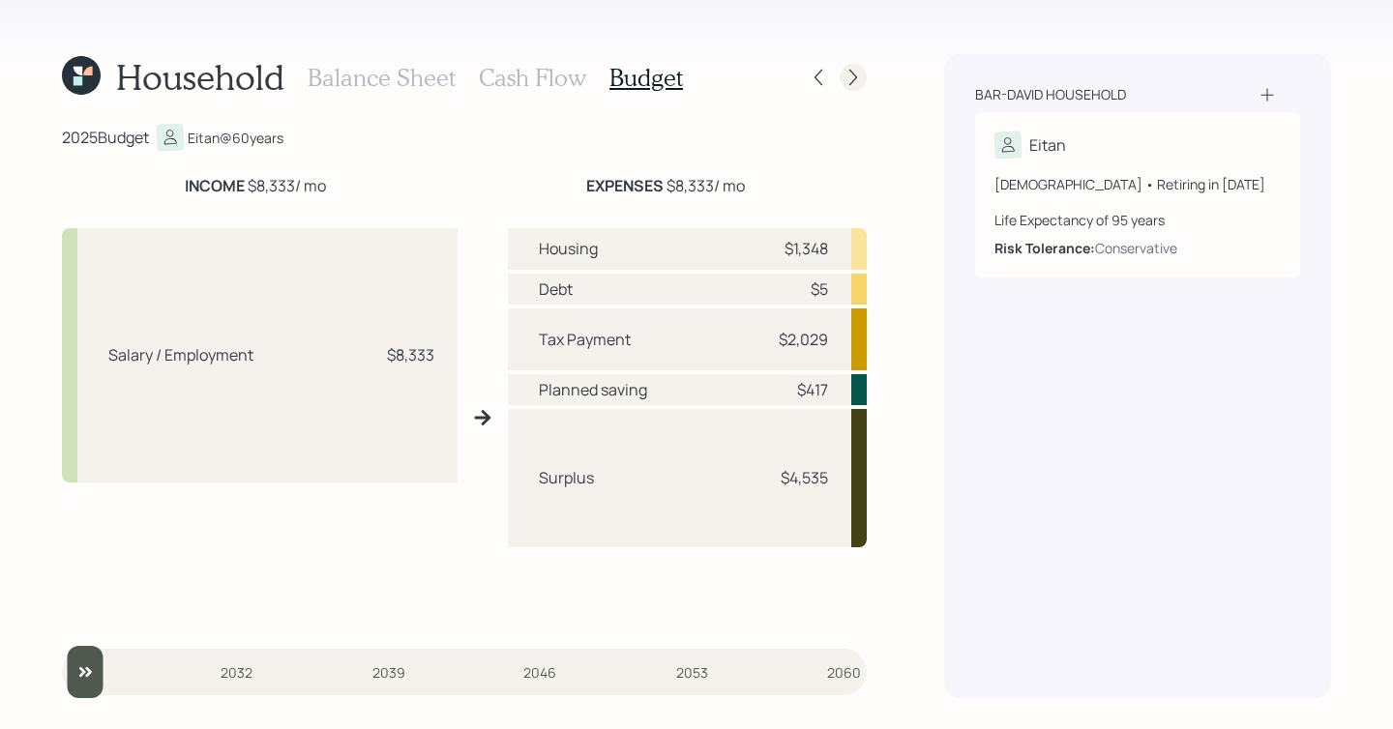
click at [855, 78] on icon at bounding box center [853, 78] width 8 height 16
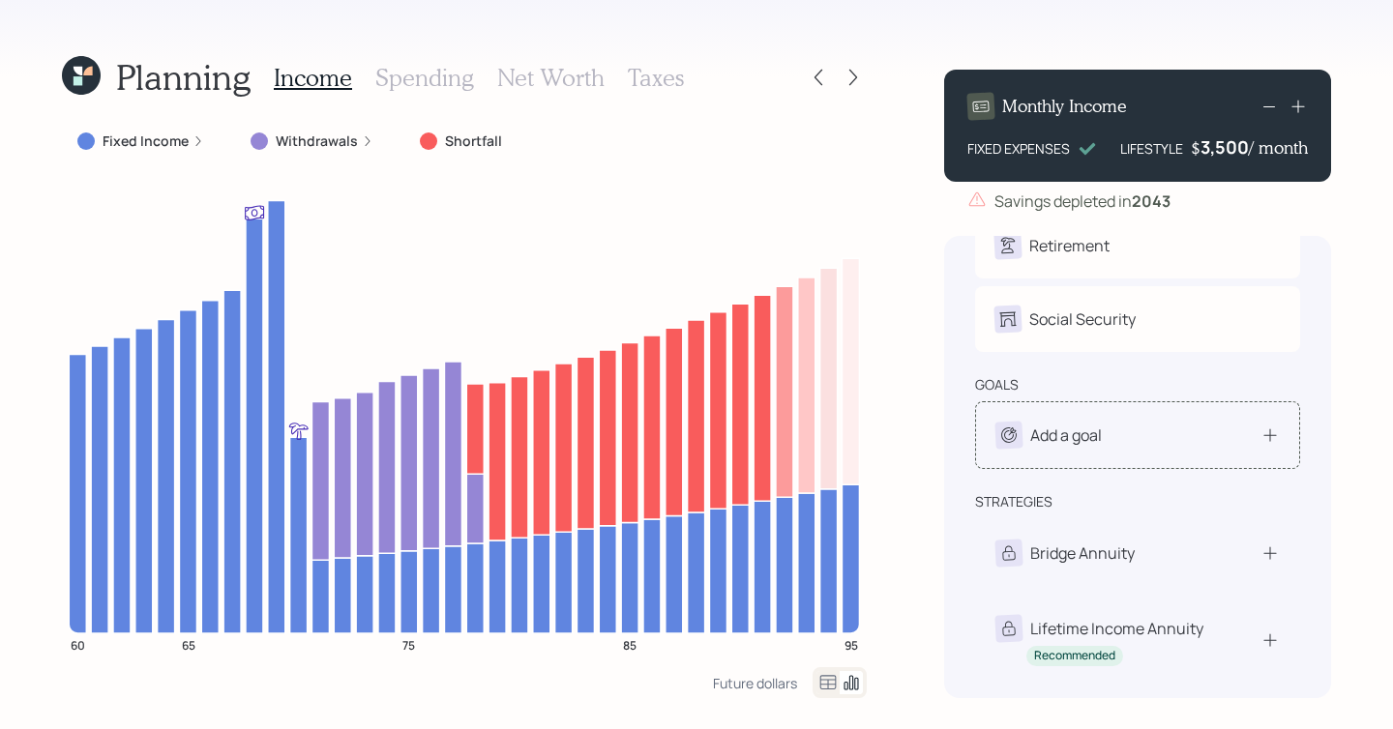
scroll to position [81, 0]
click at [449, 83] on h3 "Spending" at bounding box center [424, 78] width 99 height 28
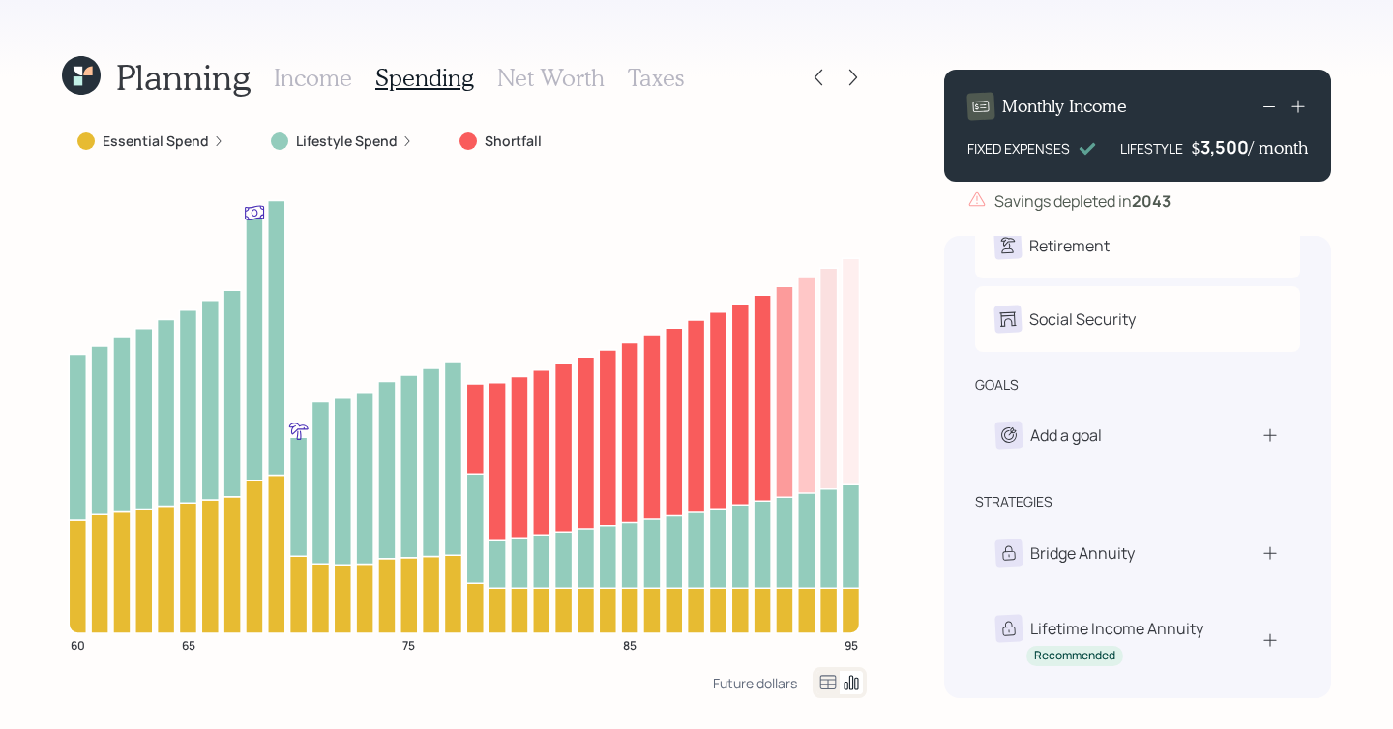
click at [307, 143] on label "Lifestyle Spend" at bounding box center [347, 141] width 102 height 19
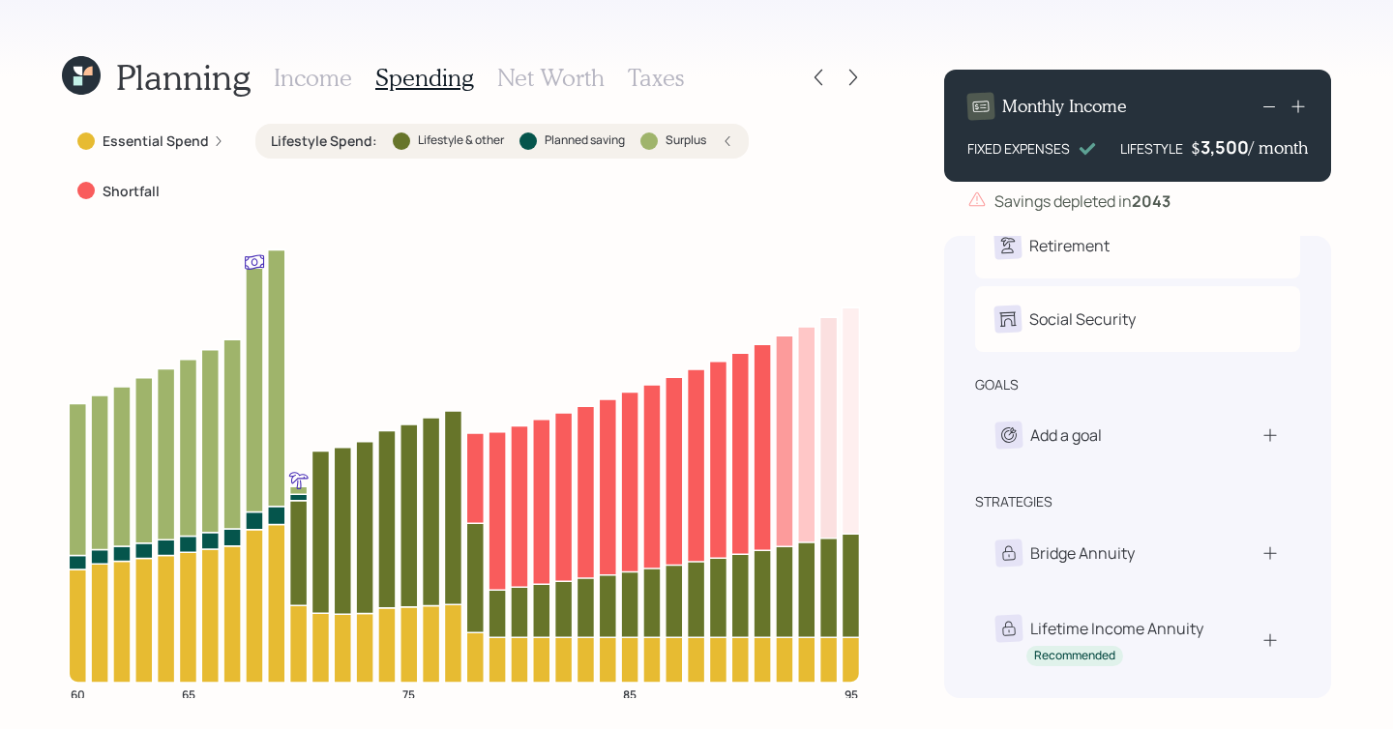
click at [402, 146] on div "Lifestyle & other" at bounding box center [448, 141] width 111 height 17
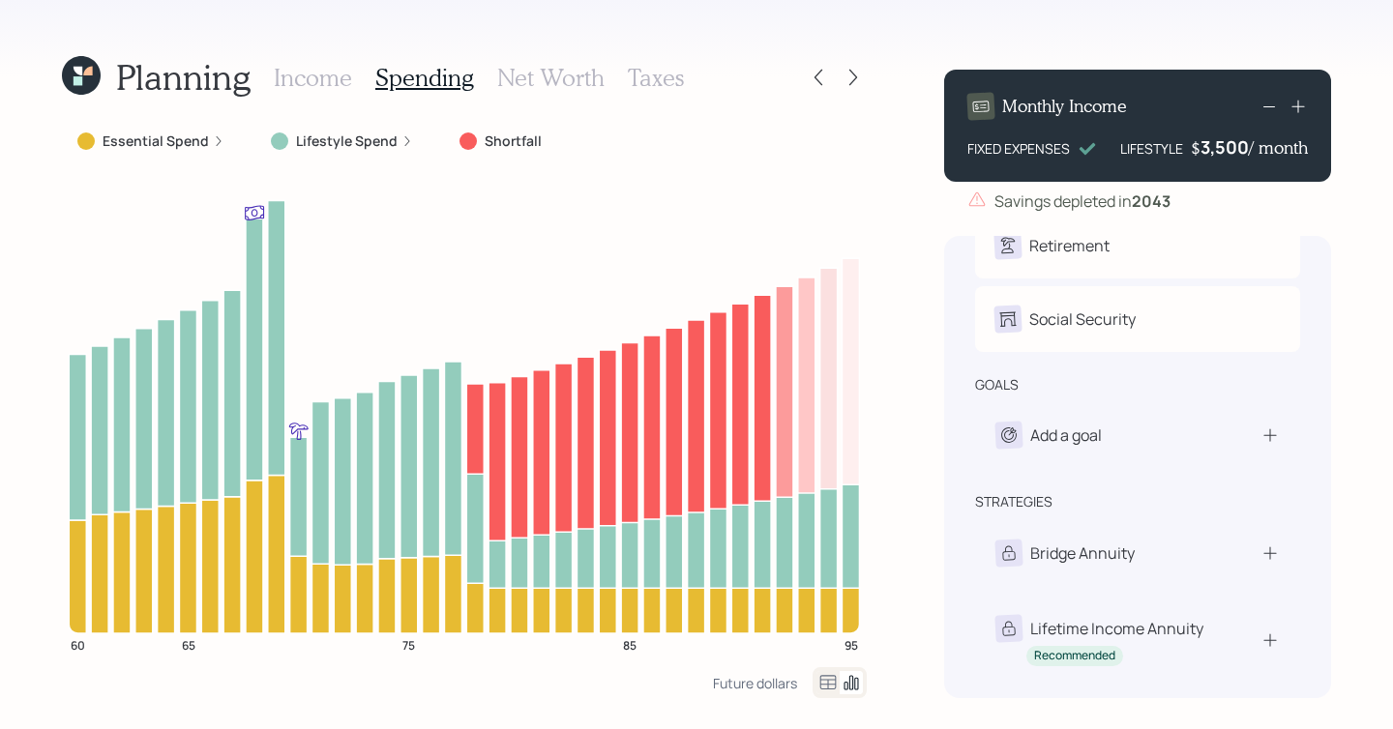
click at [556, 93] on div "Income Spending Net Worth Taxes" at bounding box center [479, 77] width 410 height 46
click at [580, 79] on h3 "Net Worth" at bounding box center [550, 78] width 107 height 28
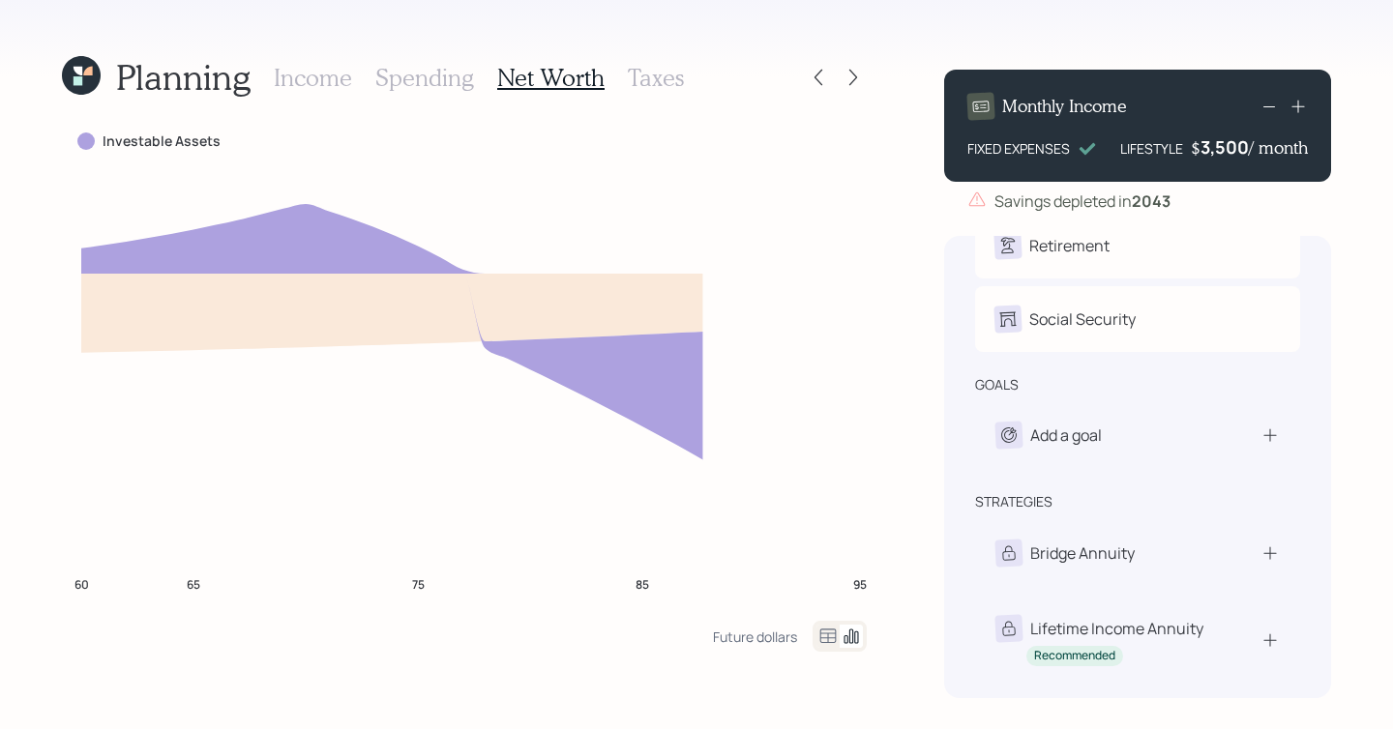
click at [652, 79] on h3 "Taxes" at bounding box center [656, 78] width 56 height 28
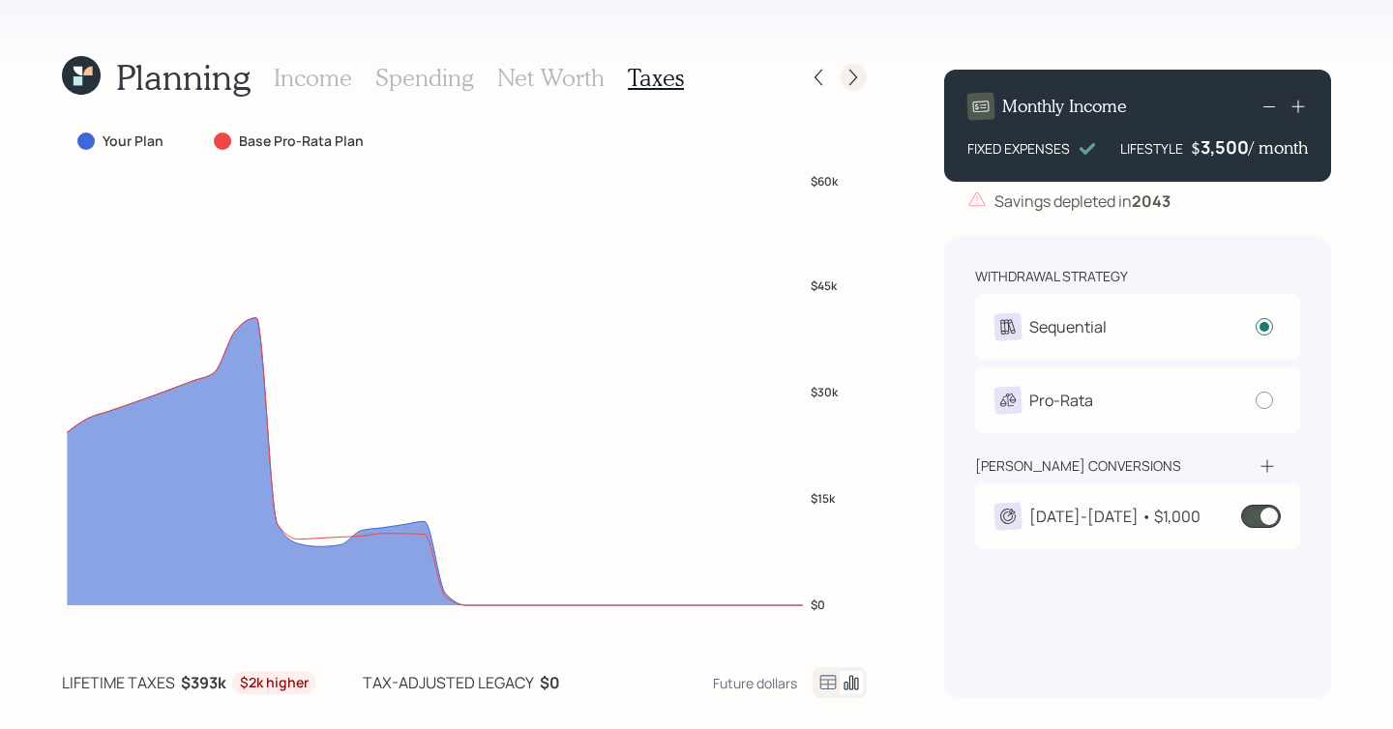
click at [856, 78] on icon at bounding box center [852, 77] width 19 height 19
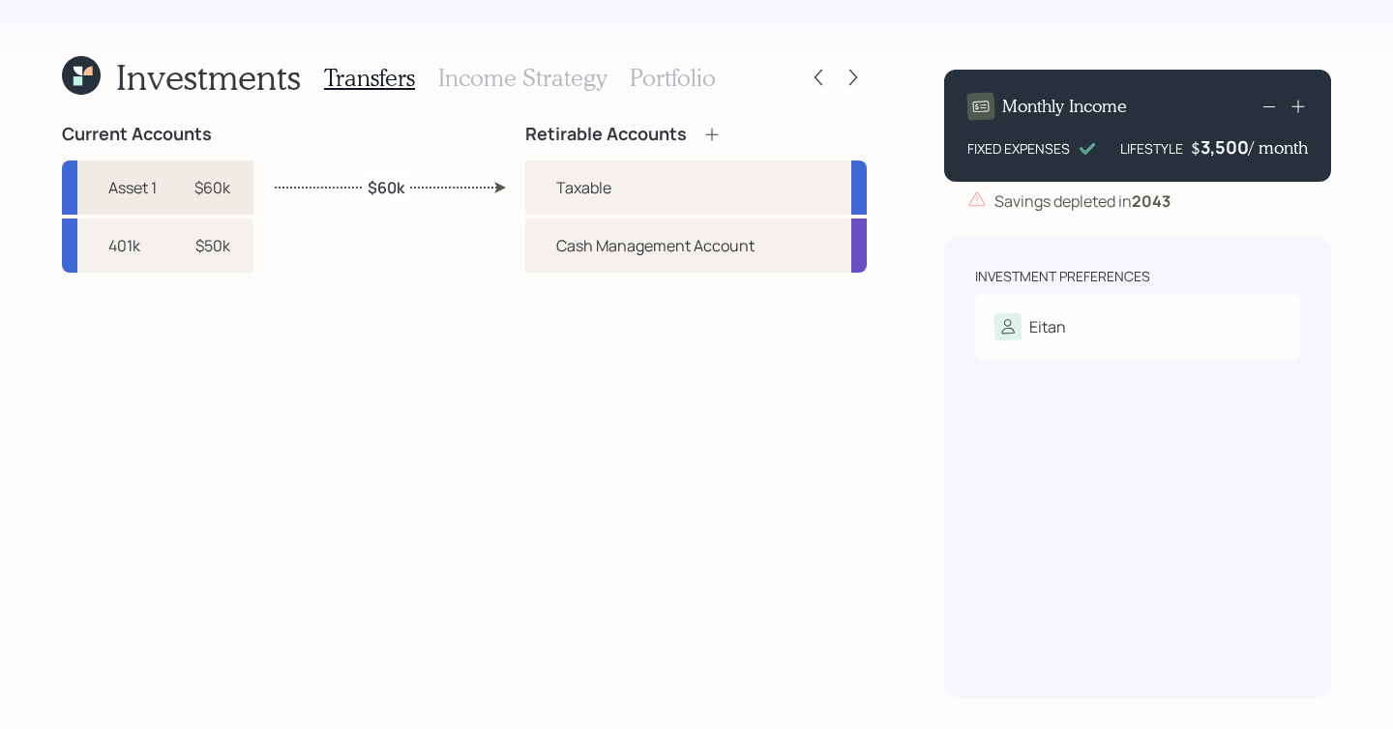
click at [225, 179] on div "$60k" at bounding box center [212, 187] width 36 height 23
click at [412, 227] on div "Current Accounts Asset 1 $60k 401k $50k Retirable Accounts Taxable Cash Managem…" at bounding box center [464, 411] width 805 height 575
click at [196, 244] on div "$50k" at bounding box center [201, 245] width 58 height 23
click at [558, 195] on div "Taxable" at bounding box center [583, 187] width 55 height 23
select select "ab99d2ea-e19f-4d72-af5c-bddf1d44535a"
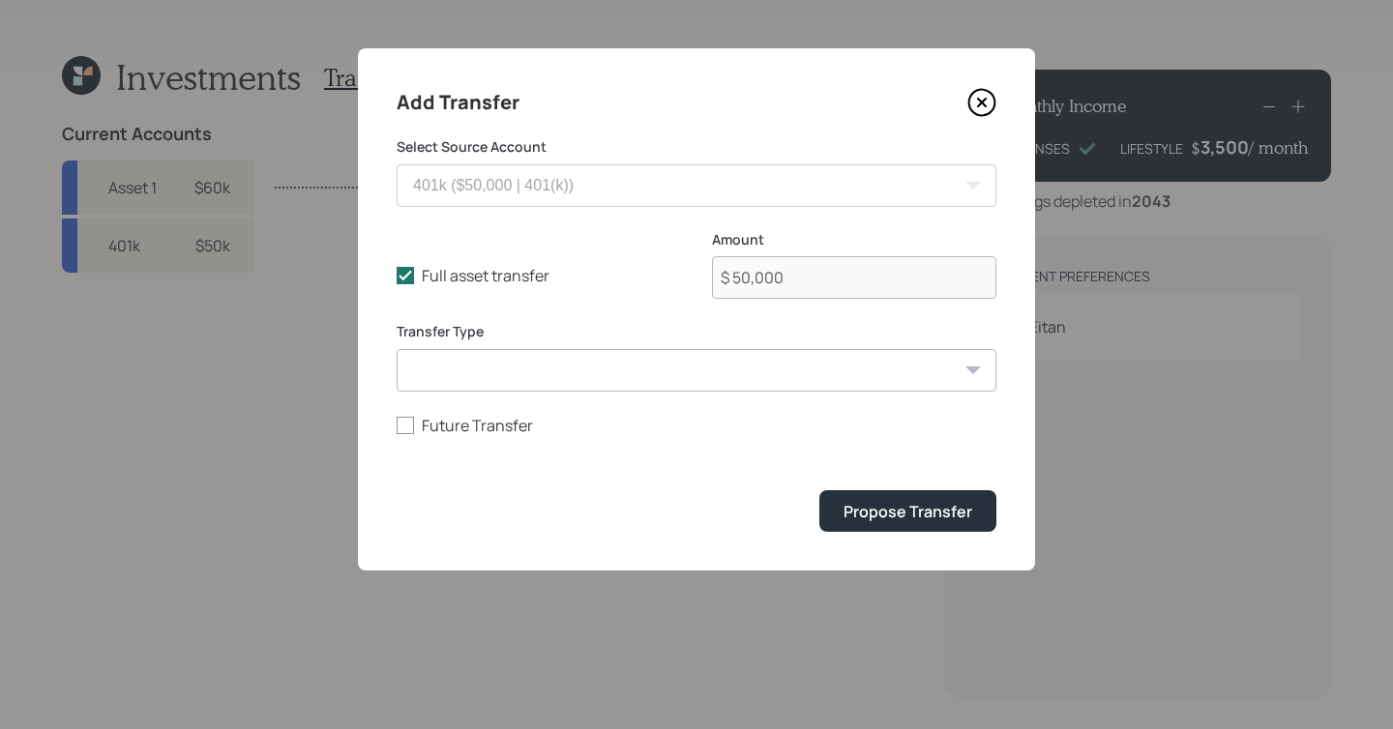
click at [990, 99] on icon at bounding box center [981, 102] width 29 height 29
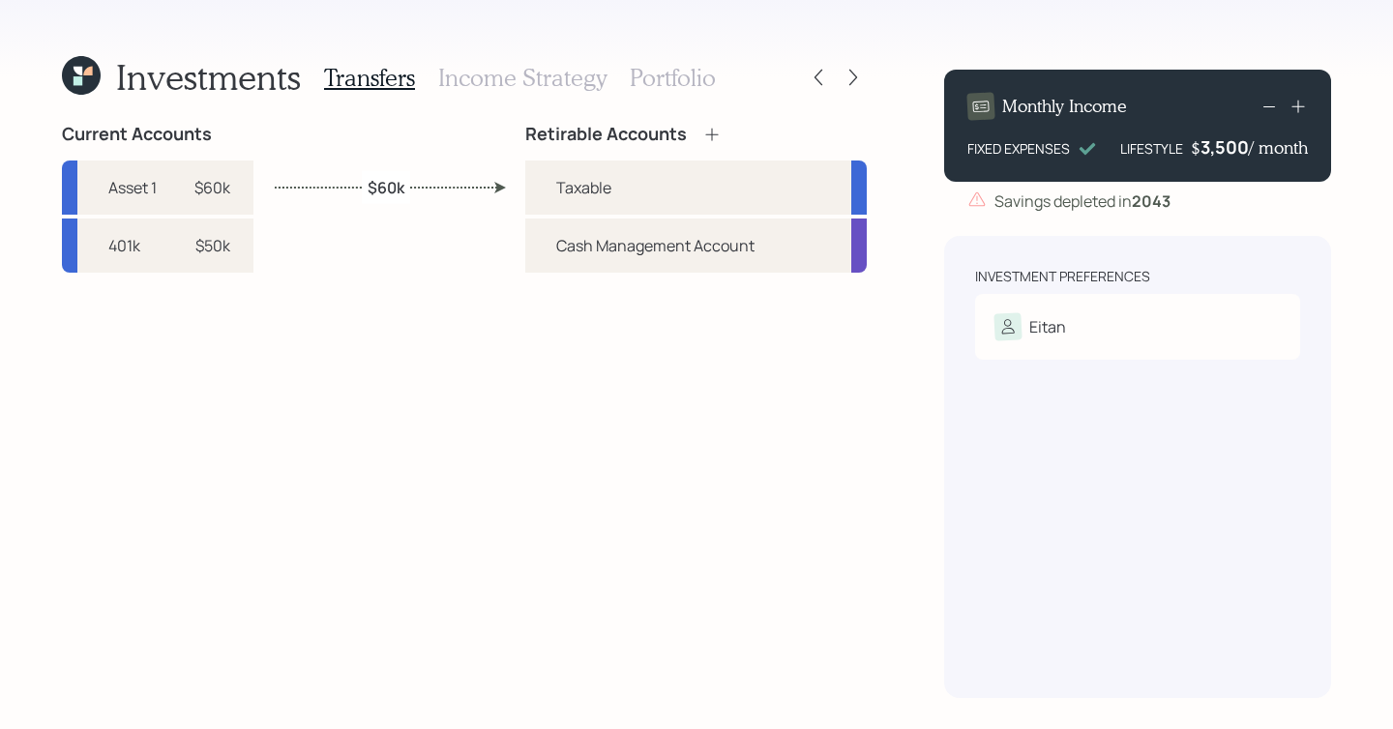
click at [552, 86] on h3 "Income Strategy" at bounding box center [522, 78] width 168 height 28
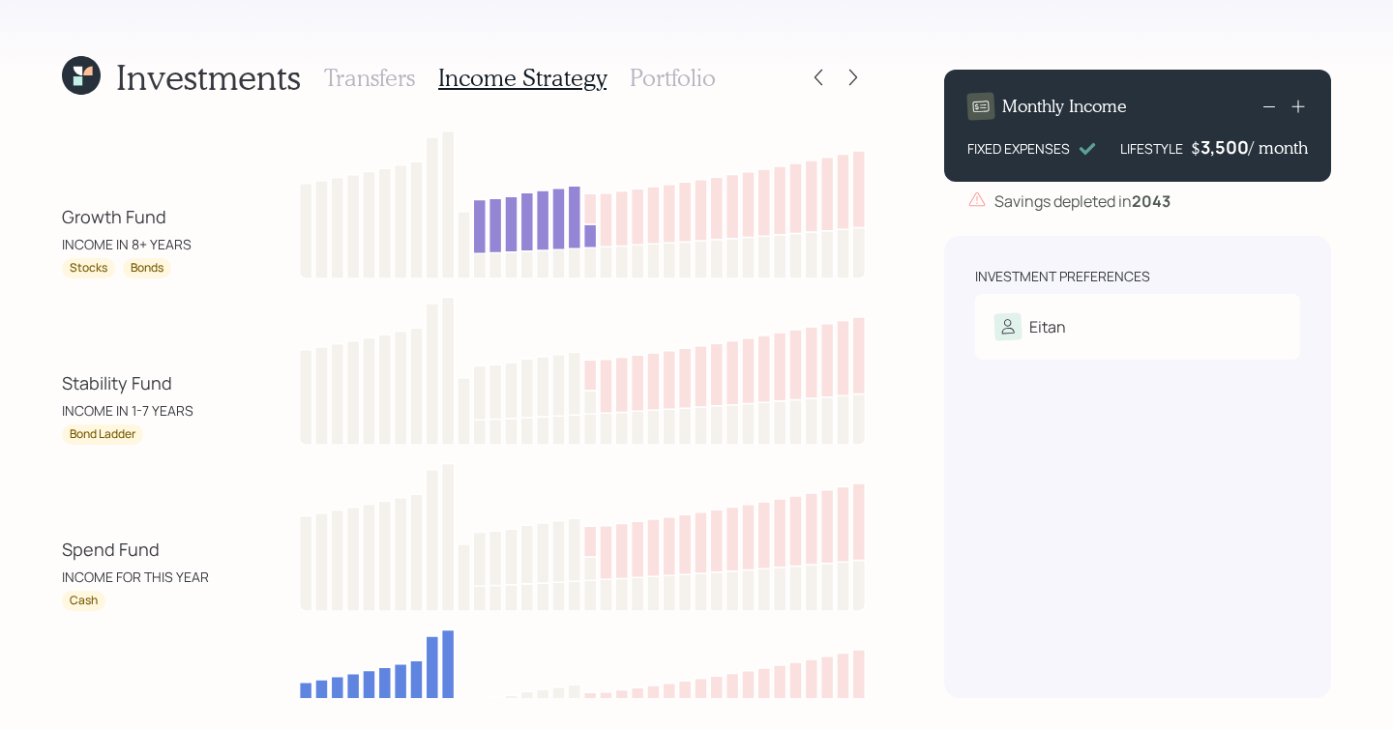
scroll to position [143, 0]
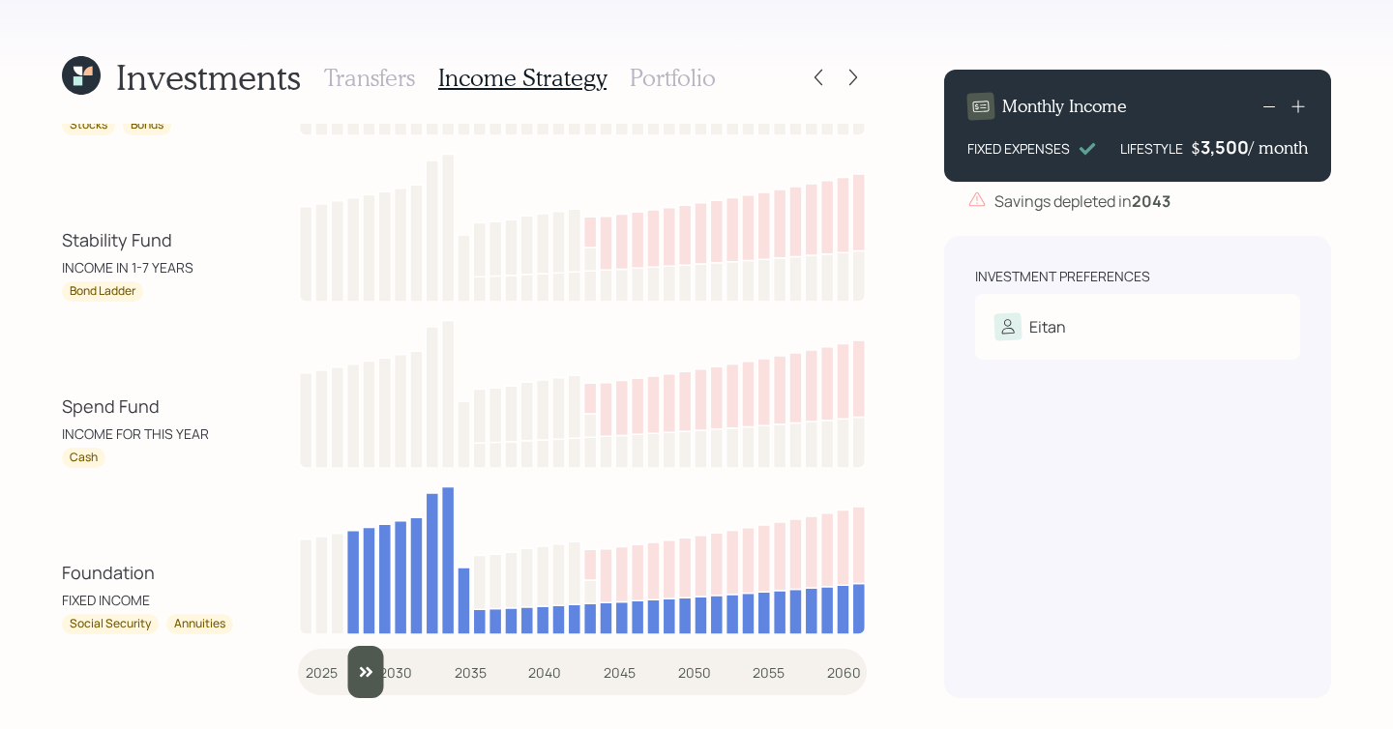
type input "2025"
drag, startPoint x: 321, startPoint y: 664, endPoint x: 270, endPoint y: 664, distance: 51.3
click at [298, 664] on input "slider" at bounding box center [582, 672] width 569 height 52
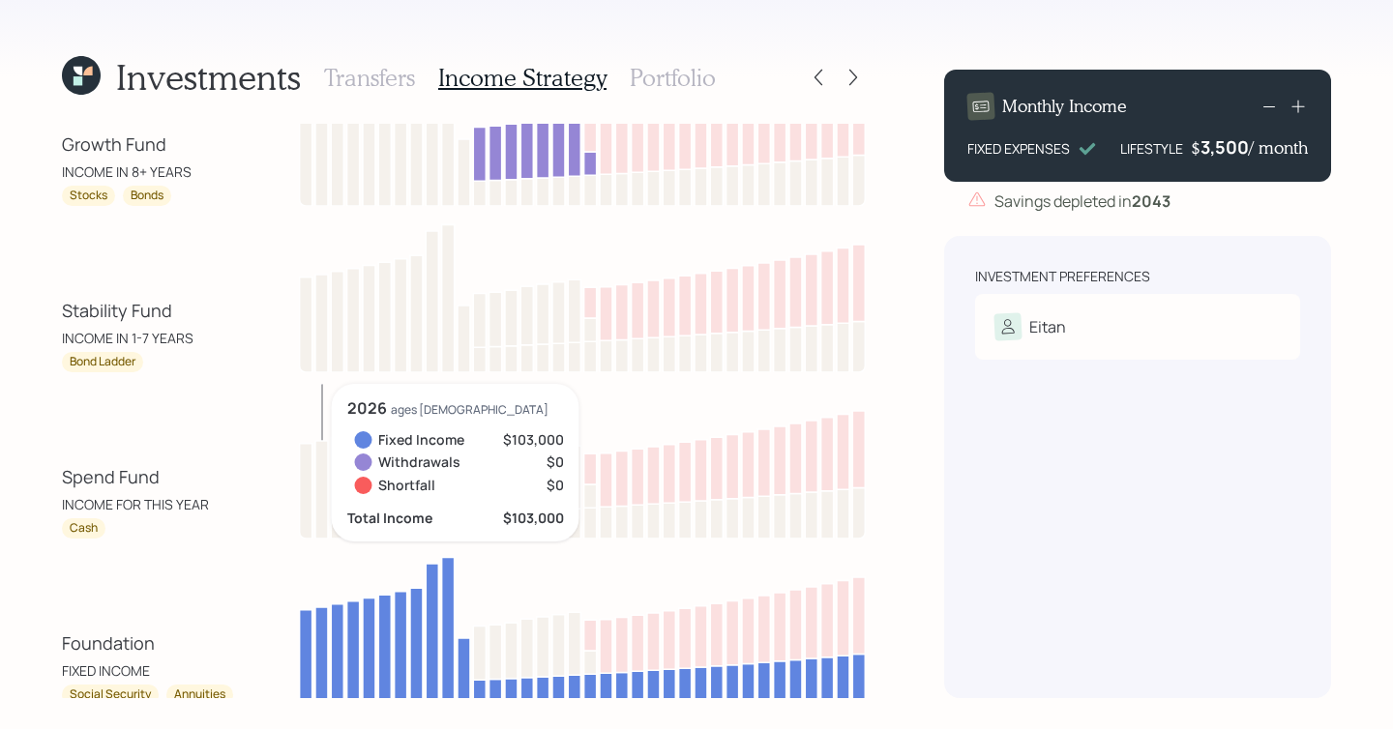
scroll to position [0, 0]
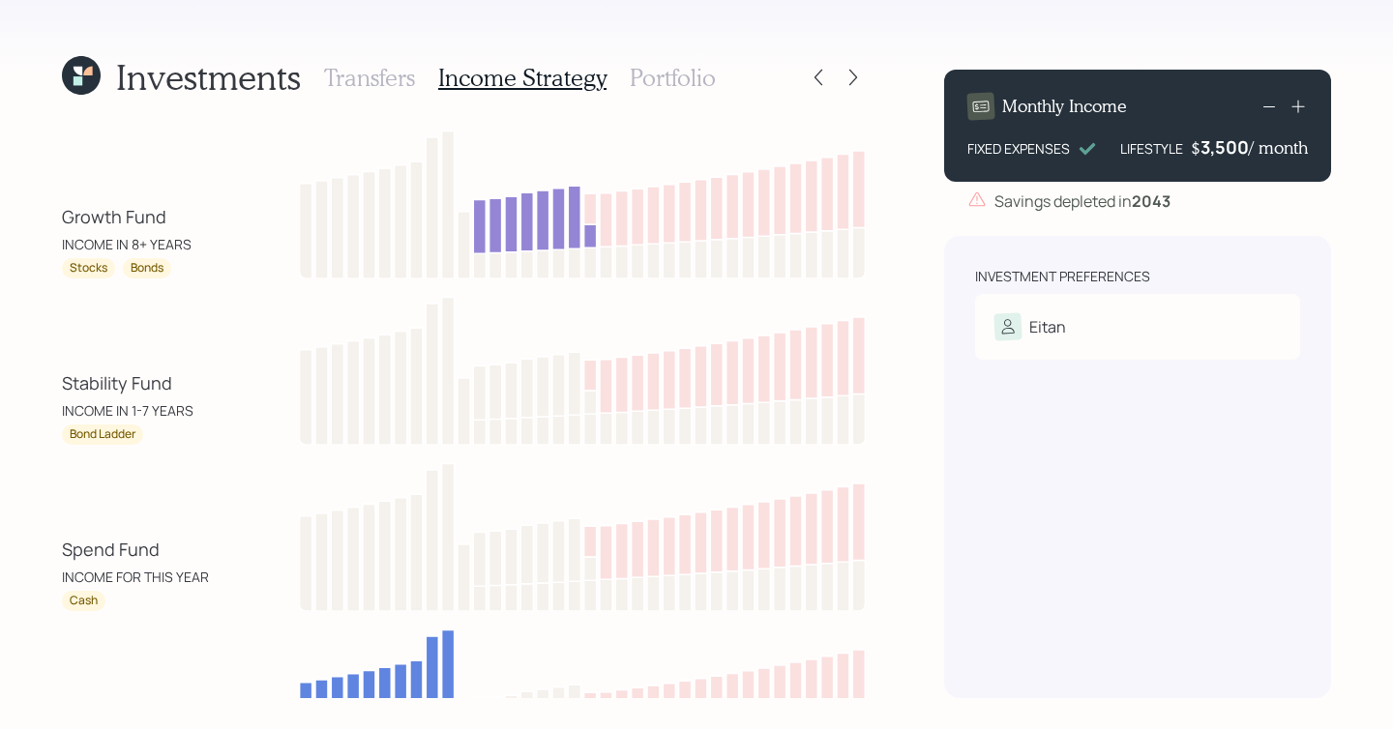
click at [675, 74] on h3 "Portfolio" at bounding box center [673, 78] width 86 height 28
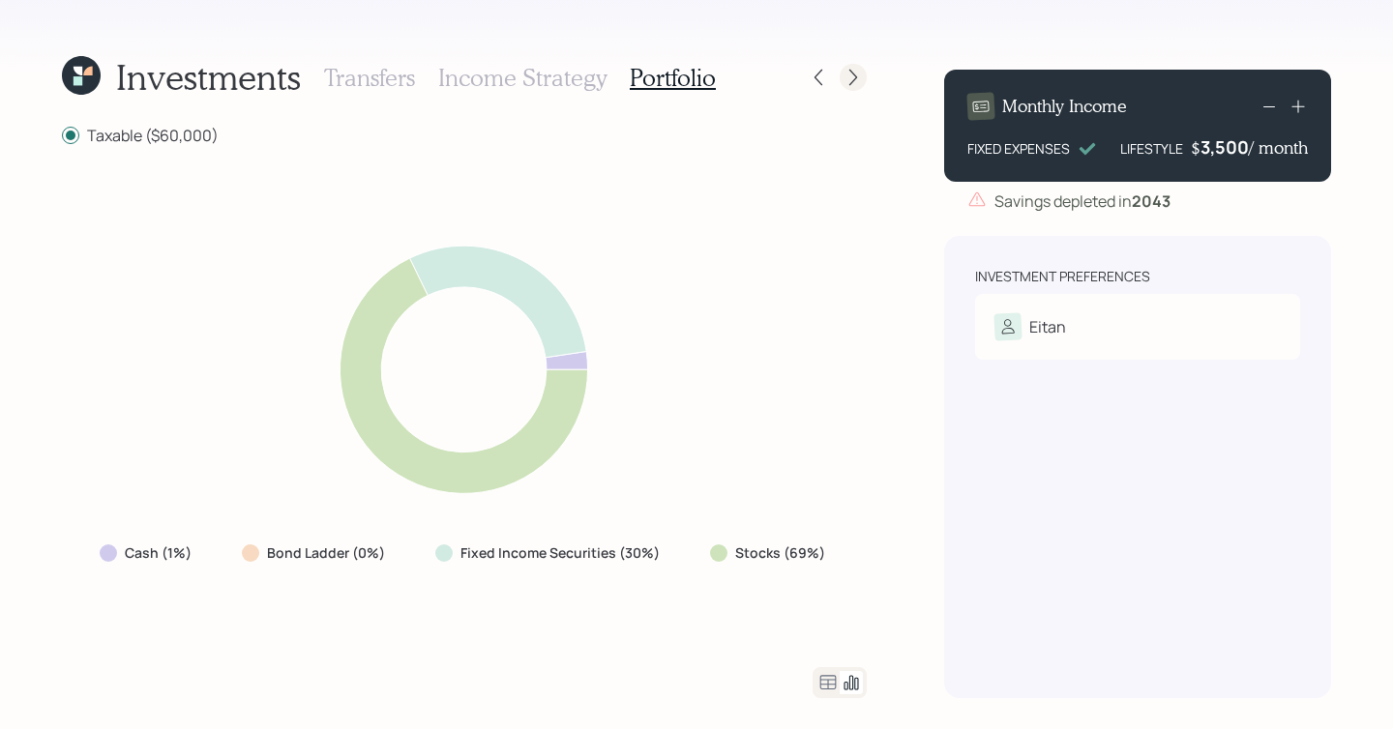
click at [848, 81] on icon at bounding box center [852, 77] width 19 height 19
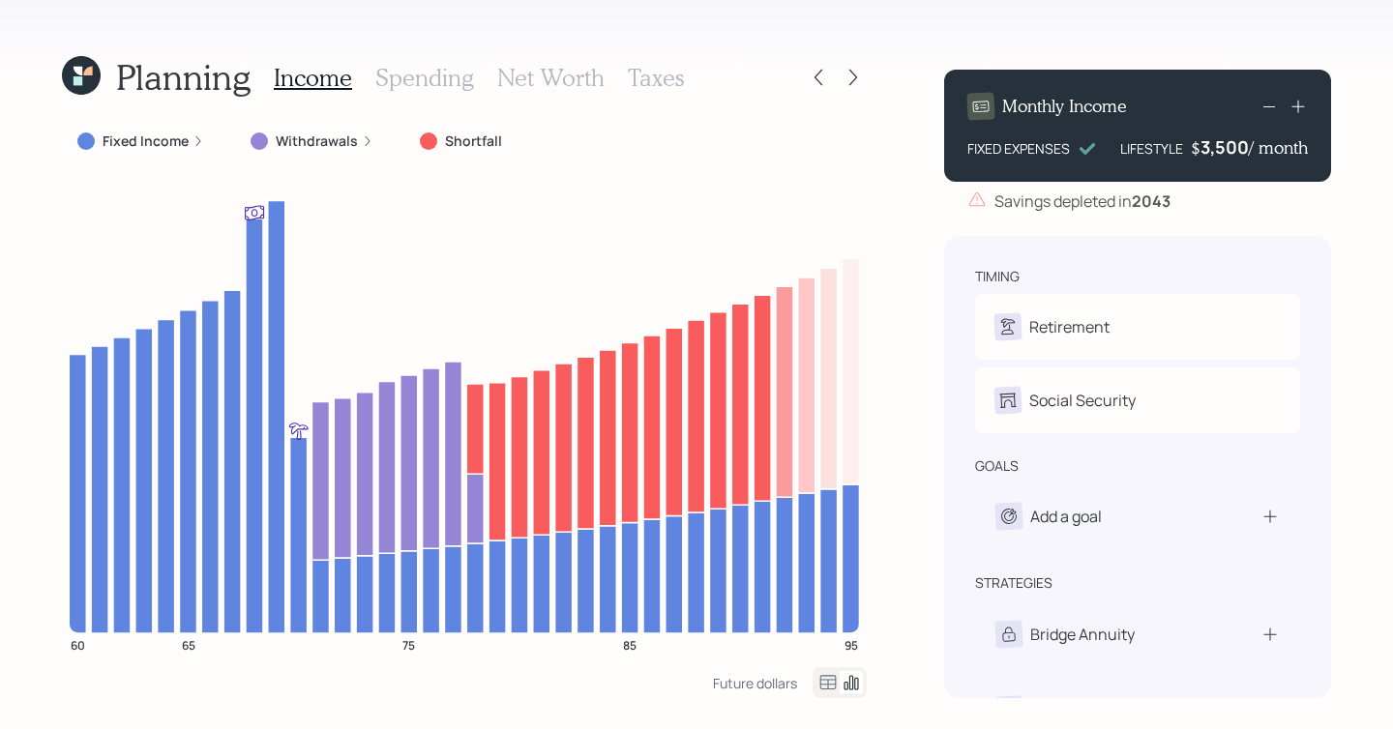
click at [91, 85] on icon at bounding box center [81, 75] width 39 height 39
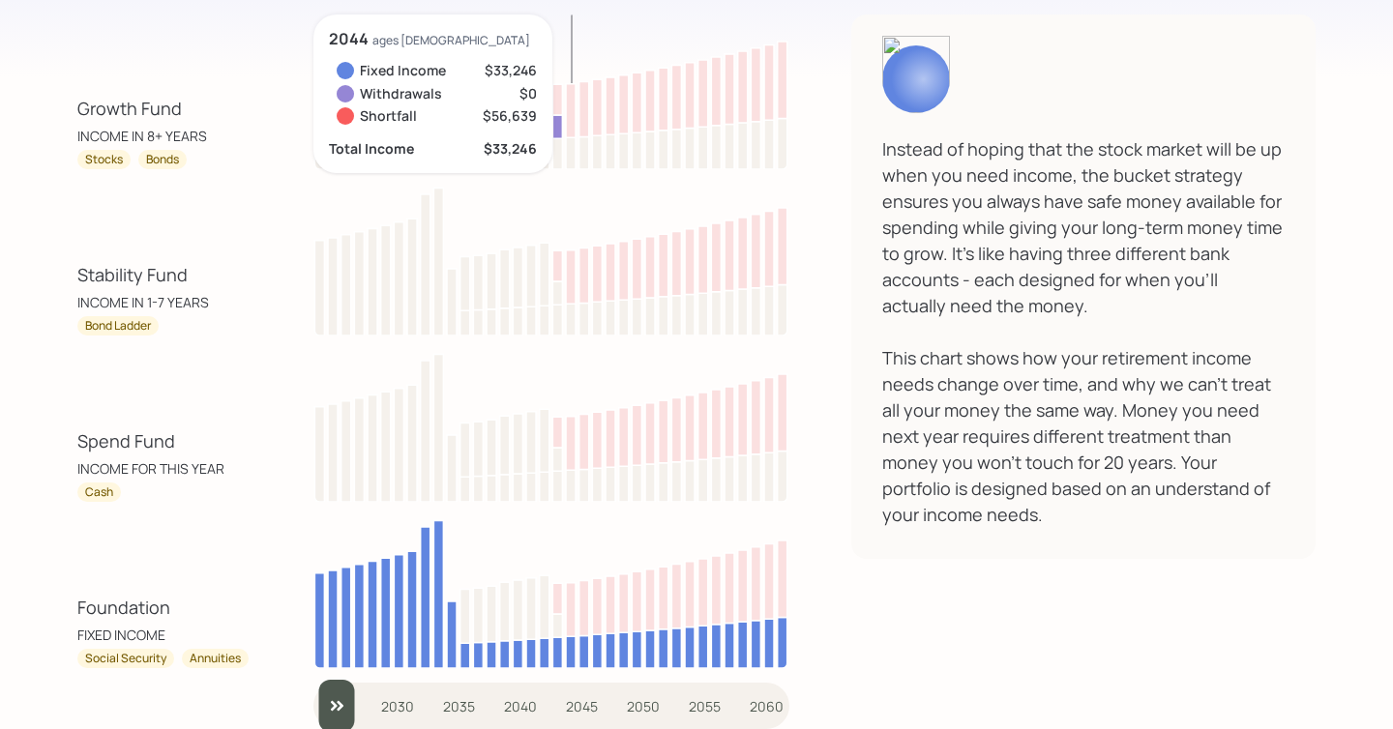
scroll to position [11452, 0]
